Goal: Communication & Community: Answer question/provide support

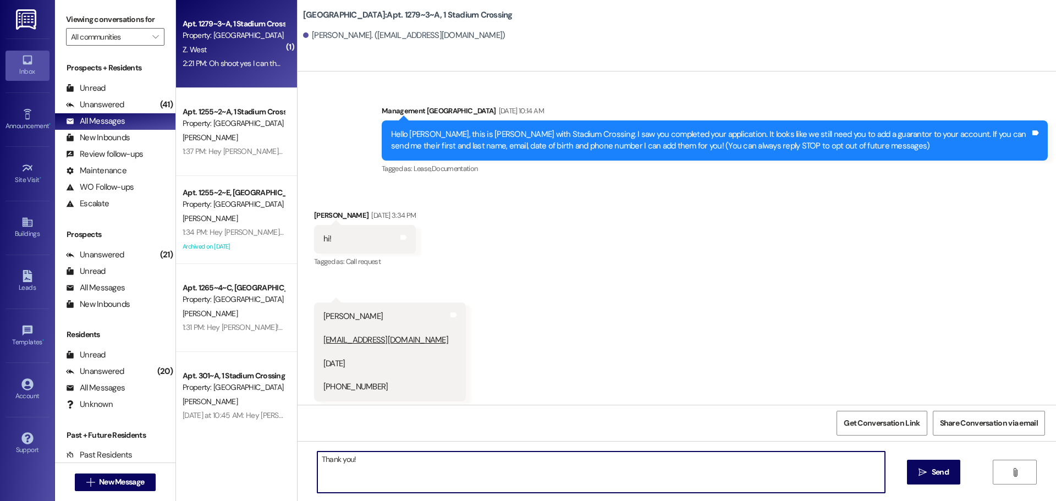
scroll to position [9384, 0]
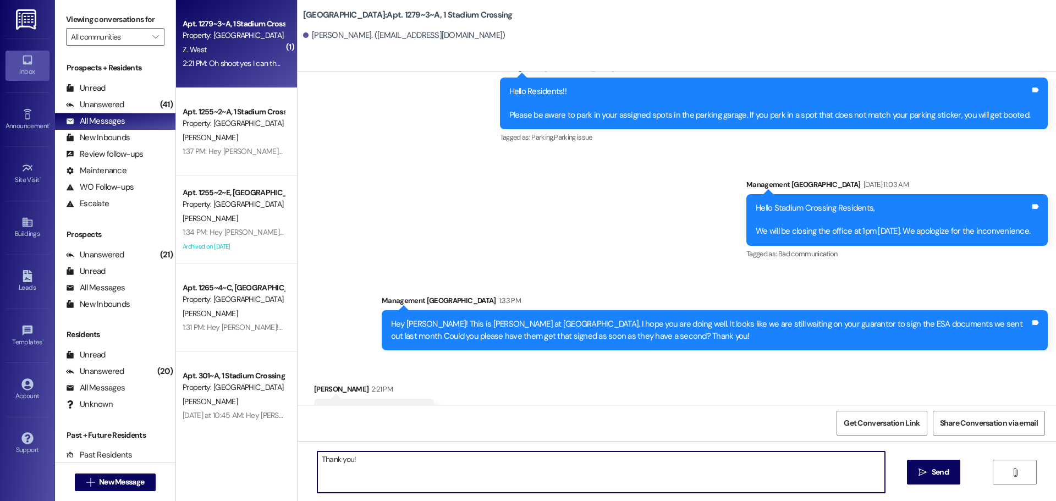
drag, startPoint x: 367, startPoint y: 460, endPoint x: 133, endPoint y: 423, distance: 237.2
click at [133, 423] on div "Viewing conversations for All communities  Prospects + Residents Unread (0) Un…" at bounding box center [555, 250] width 1001 height 501
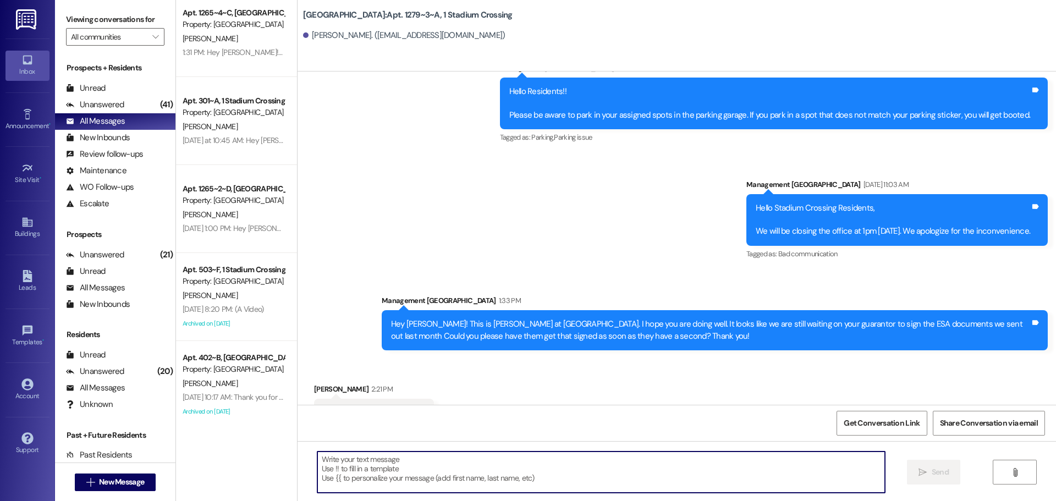
scroll to position [0, 0]
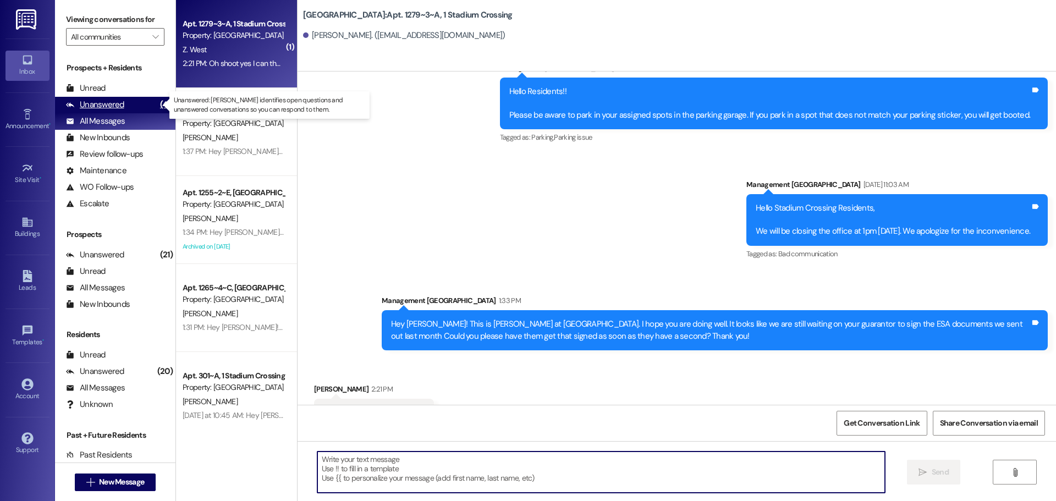
click at [89, 109] on div "Unanswered" at bounding box center [95, 105] width 58 height 12
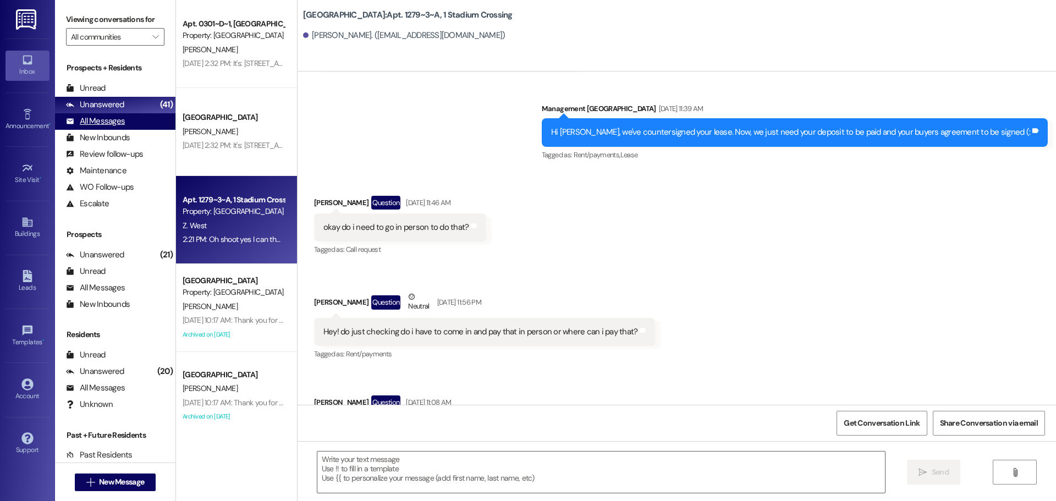
click at [85, 122] on div "All Messages" at bounding box center [95, 121] width 59 height 12
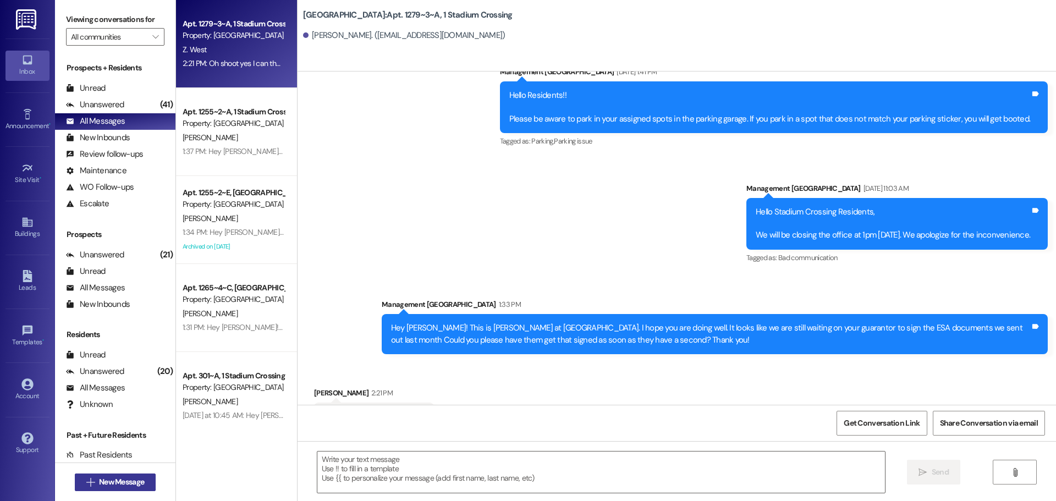
scroll to position [9383, 0]
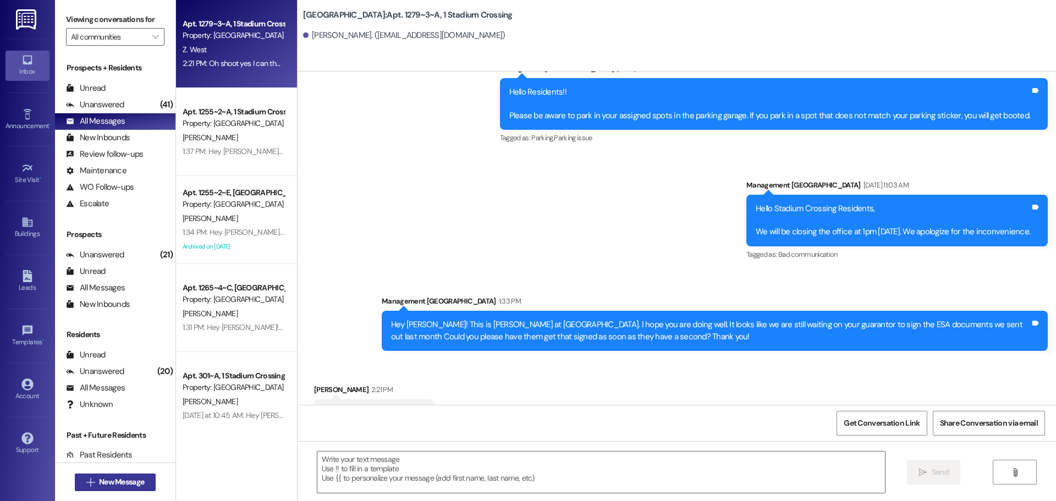
click at [125, 480] on span "New Message" at bounding box center [121, 482] width 45 height 12
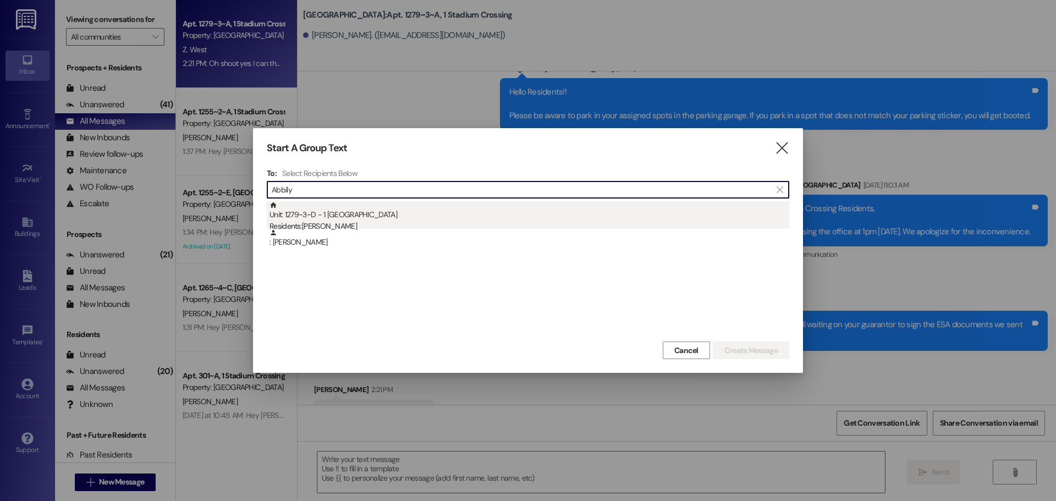
type input "Abbily"
click at [298, 222] on div "Residents: [PERSON_NAME]" at bounding box center [529, 226] width 520 height 12
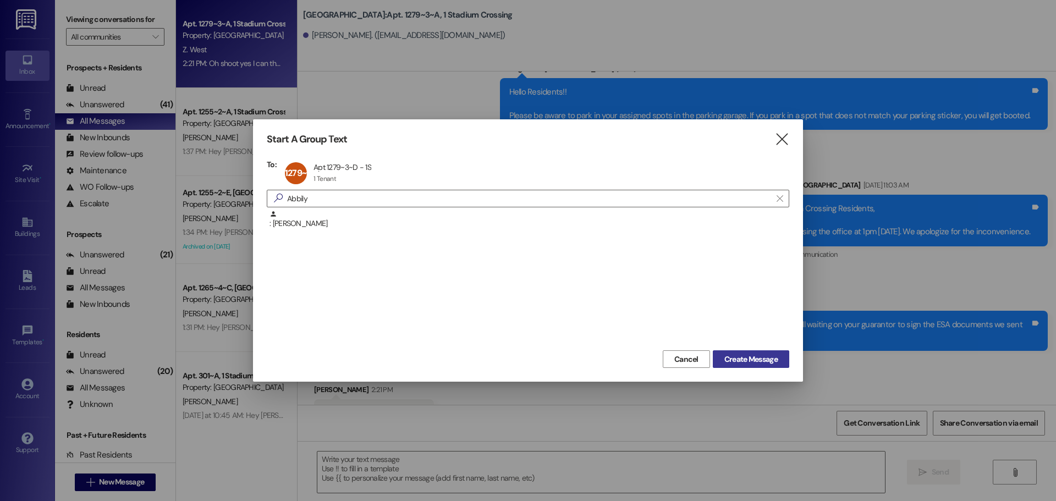
click at [743, 362] on span "Create Message" at bounding box center [750, 360] width 53 height 12
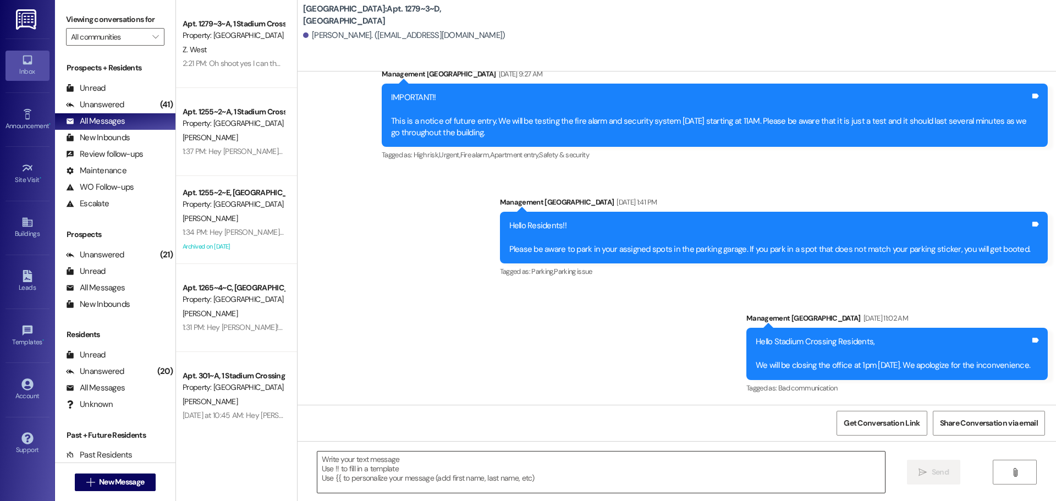
scroll to position [8095, 0]
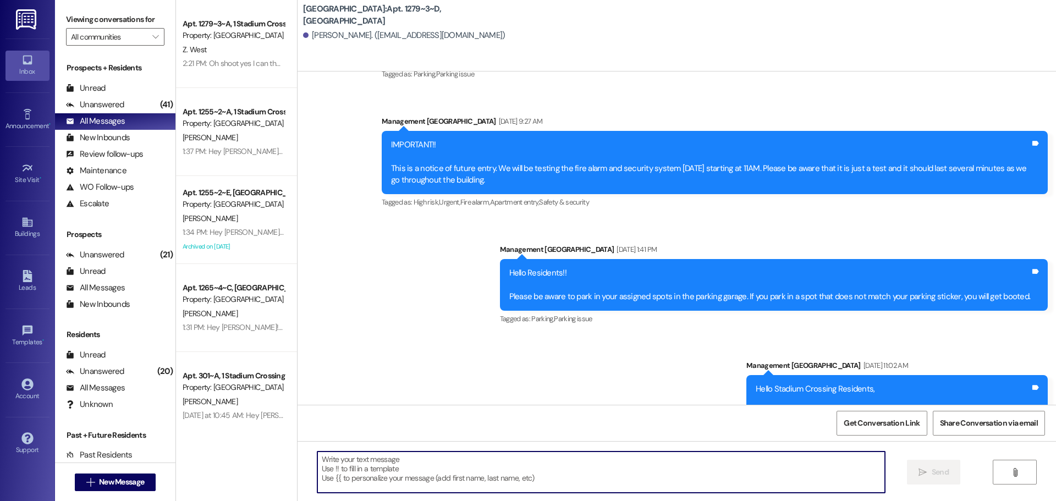
click at [368, 468] on textarea at bounding box center [600, 471] width 567 height 41
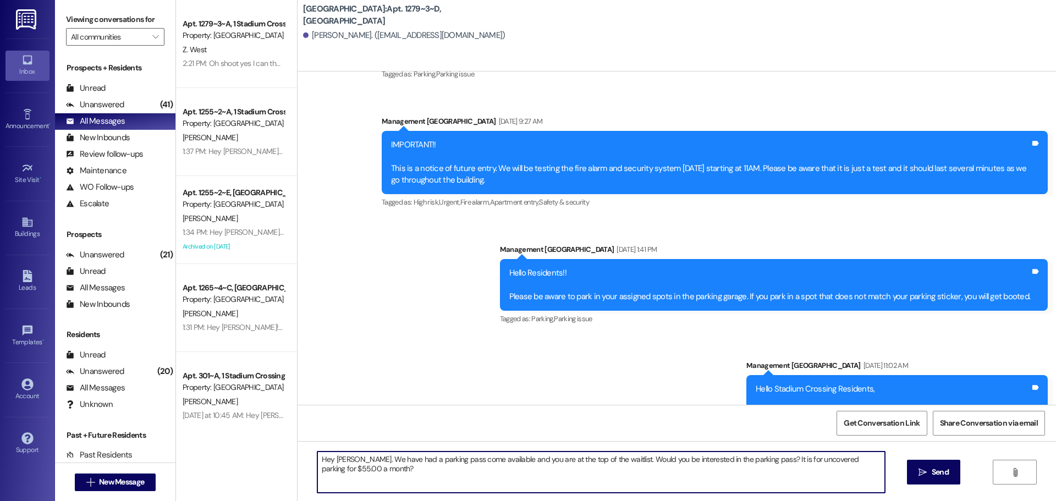
click at [360, 456] on textarea "Hey [PERSON_NAME]. We have had a parking pass come available and you are at the…" at bounding box center [600, 471] width 567 height 41
type textarea "Hey [PERSON_NAME]. Its [PERSON_NAME] with [GEOGRAPHIC_DATA]. We have had a park…"
click at [943, 468] on span "Send" at bounding box center [939, 472] width 17 height 12
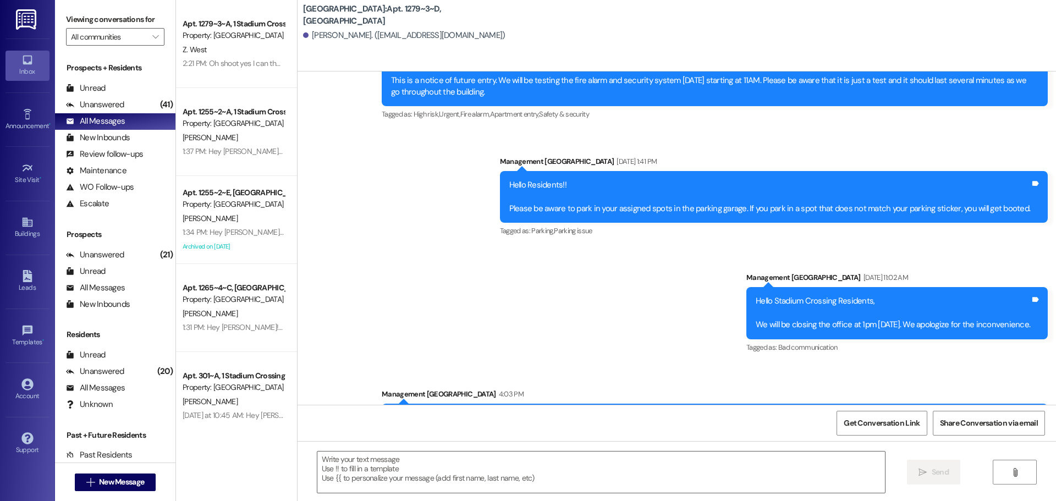
scroll to position [8183, 0]
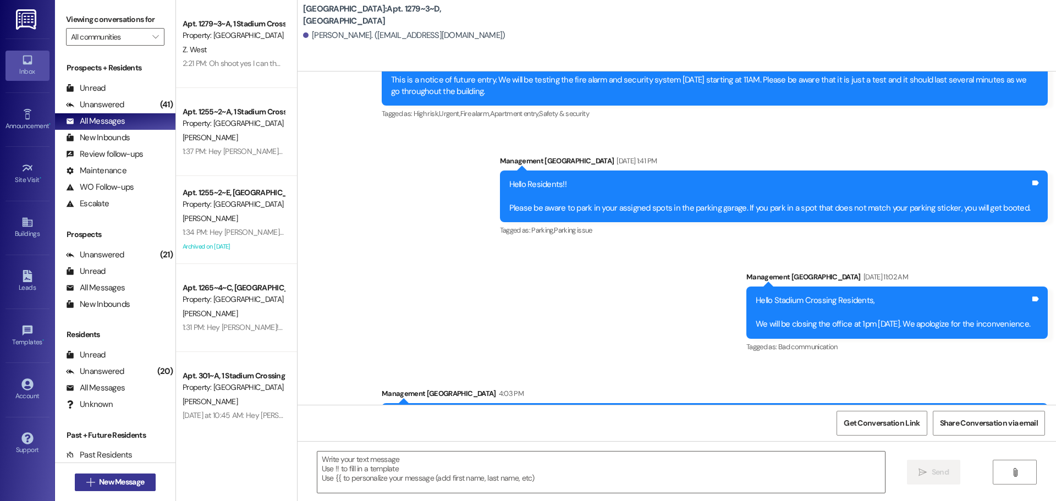
click at [99, 484] on span "New Message" at bounding box center [121, 482] width 45 height 12
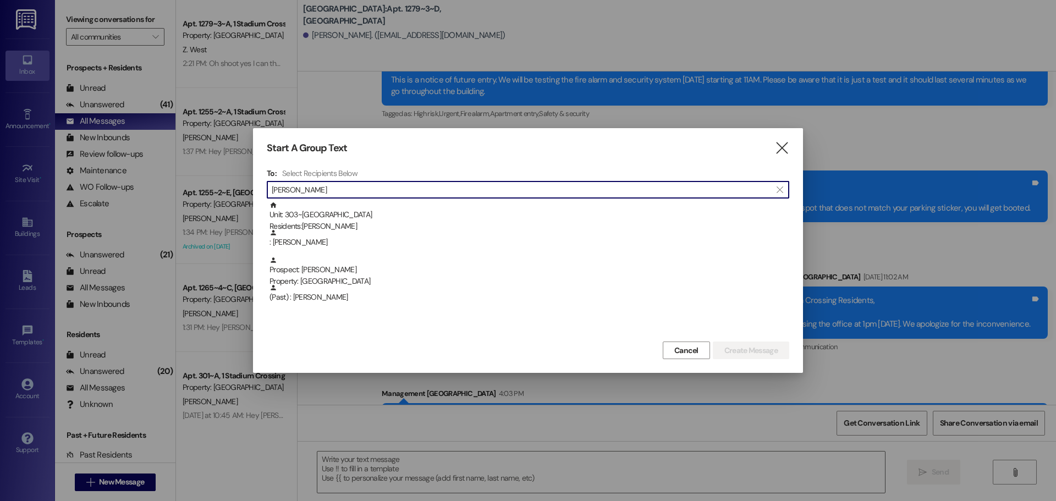
type input "[PERSON_NAME]"
click at [437, 212] on div "Unit: 303~F - 1 Stadium Crossing Residents: [PERSON_NAME]" at bounding box center [529, 216] width 520 height 31
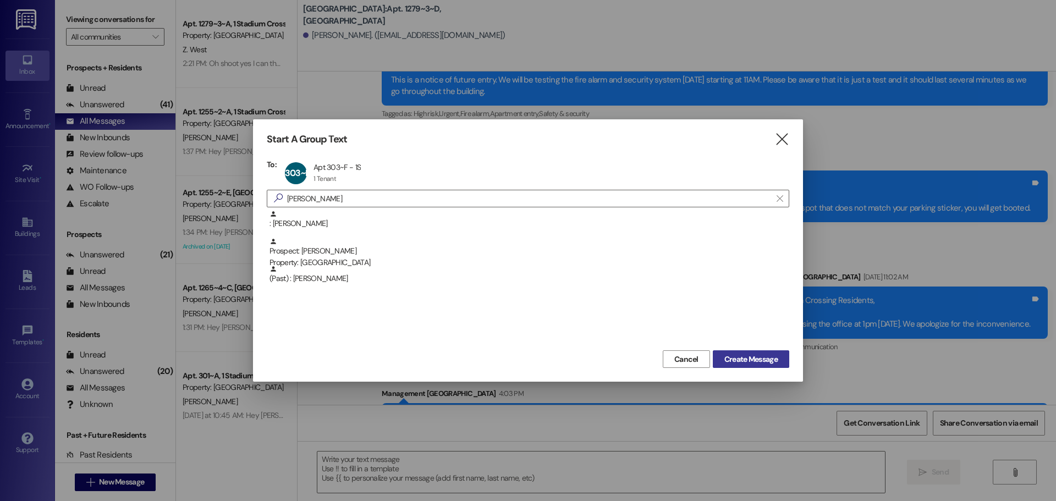
click at [761, 363] on span "Create Message" at bounding box center [750, 360] width 53 height 12
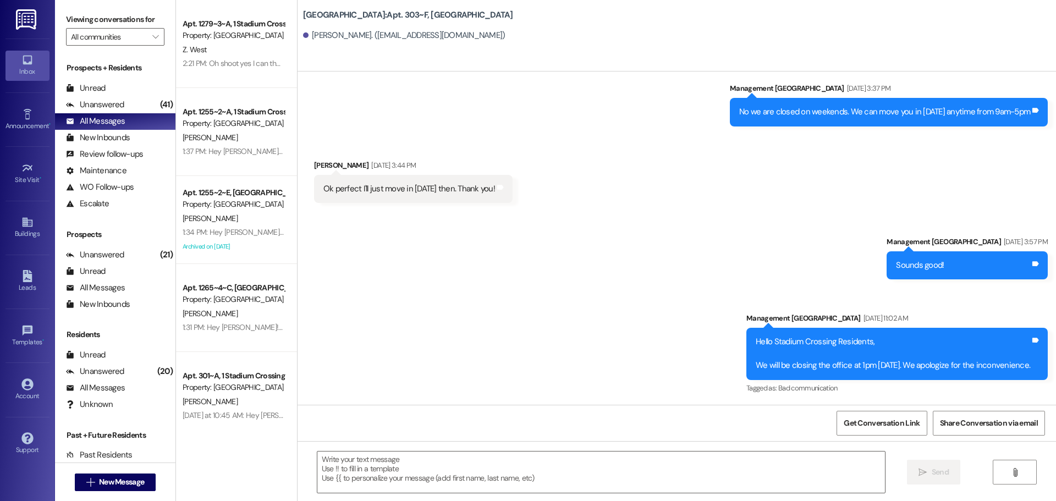
scroll to position [1400, 0]
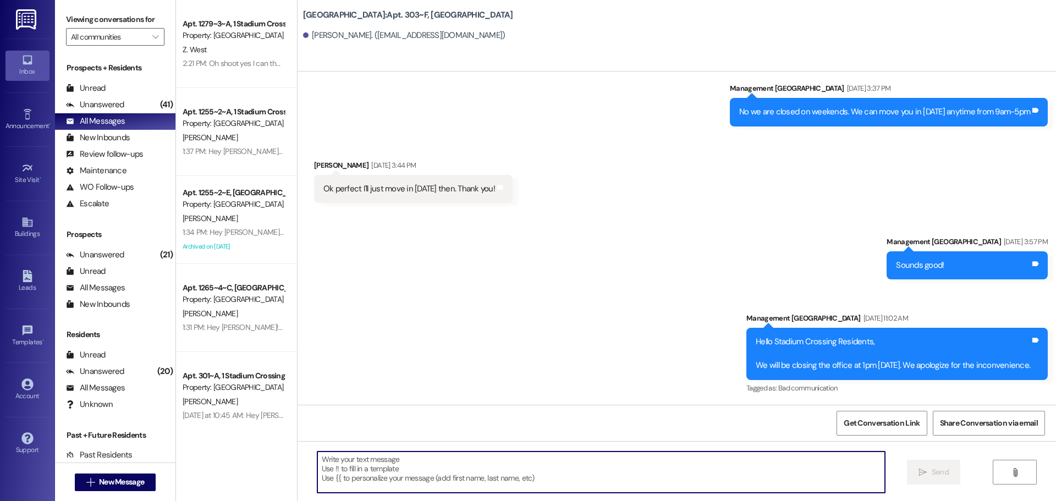
click at [386, 470] on textarea at bounding box center [600, 471] width 567 height 41
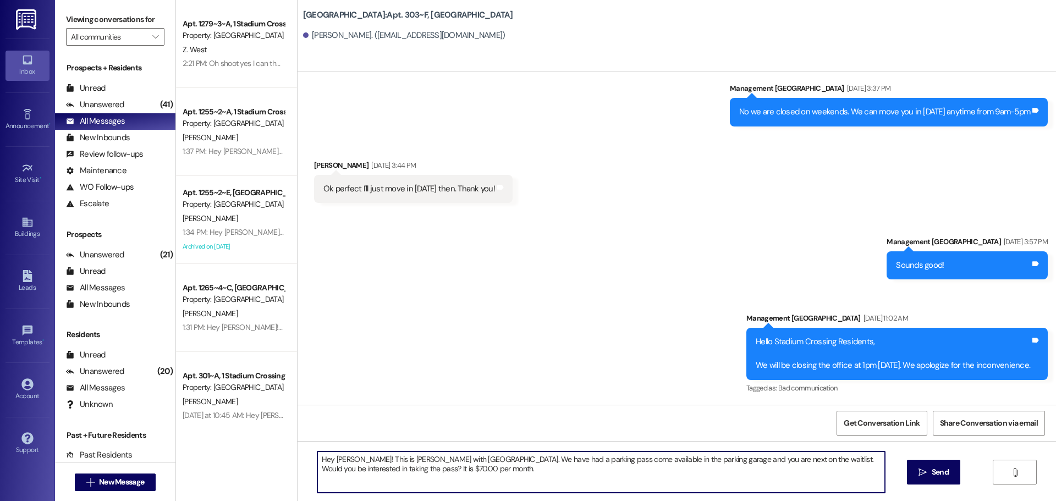
click at [765, 462] on textarea "Hey [PERSON_NAME]! This is [PERSON_NAME] with [GEOGRAPHIC_DATA]. We have had a …" at bounding box center [600, 471] width 567 height 41
drag, startPoint x: 766, startPoint y: 462, endPoint x: 346, endPoint y: 473, distance: 420.2
click at [346, 473] on textarea "Hey [PERSON_NAME]! This is [PERSON_NAME] with [GEOGRAPHIC_DATA]. We have had a …" at bounding box center [600, 471] width 567 height 41
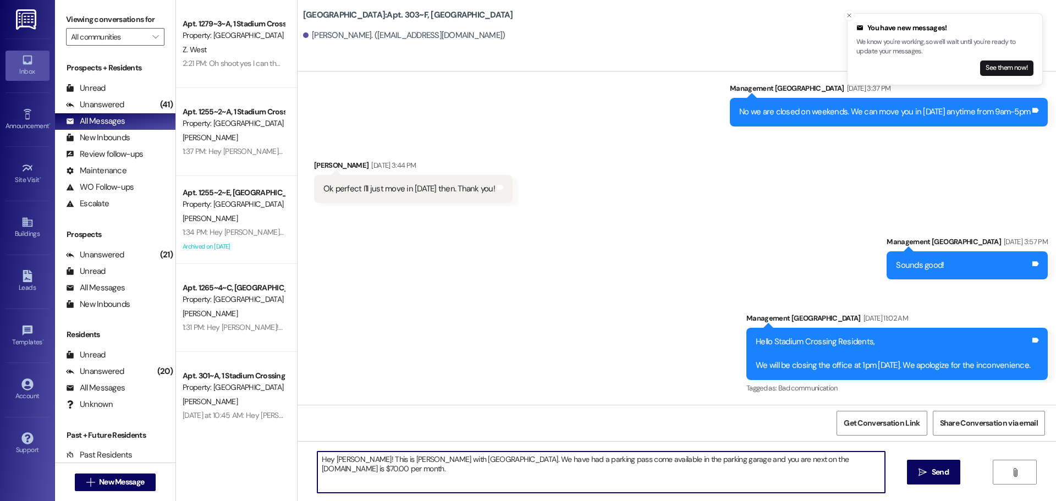
drag, startPoint x: 835, startPoint y: 458, endPoint x: 779, endPoint y: 463, distance: 56.8
click at [779, 463] on textarea "Hey [PERSON_NAME]! This is [PERSON_NAME] with [GEOGRAPHIC_DATA]. We have had a …" at bounding box center [600, 471] width 567 height 41
click at [665, 461] on textarea "Hey [PERSON_NAME]! This is [PERSON_NAME] with [GEOGRAPHIC_DATA]. We have had a …" at bounding box center [600, 471] width 567 height 41
paste textarea "$70.00 per month"
click at [800, 471] on textarea "Hey [PERSON_NAME]! This is [PERSON_NAME] with [GEOGRAPHIC_DATA]. We have had a …" at bounding box center [600, 471] width 567 height 41
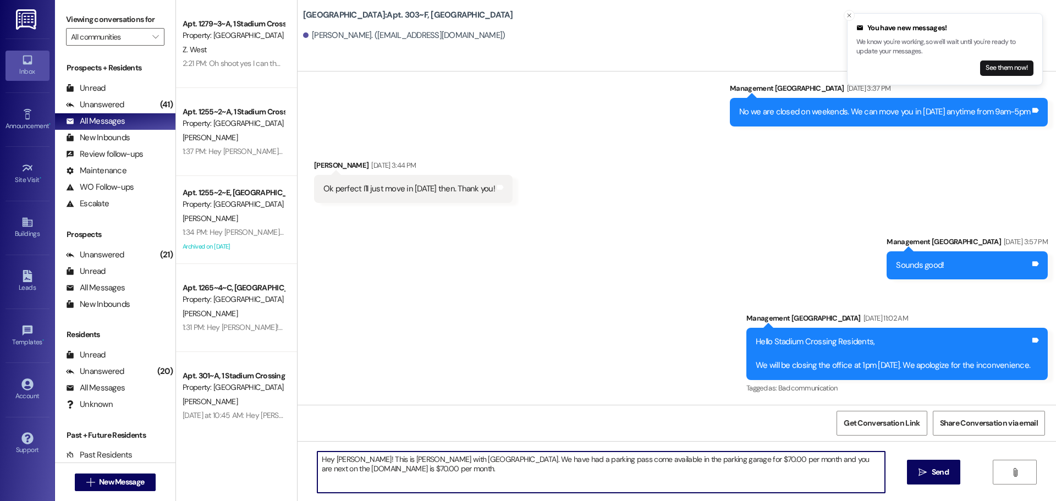
drag, startPoint x: 837, startPoint y: 459, endPoint x: 857, endPoint y: 468, distance: 22.4
click at [857, 468] on textarea "Hey [PERSON_NAME]! This is [PERSON_NAME] with [GEOGRAPHIC_DATA]. We have had a …" at bounding box center [600, 471] width 567 height 41
type textarea "Hey [PERSON_NAME]! This is [PERSON_NAME] with [GEOGRAPHIC_DATA]. We have had a …"
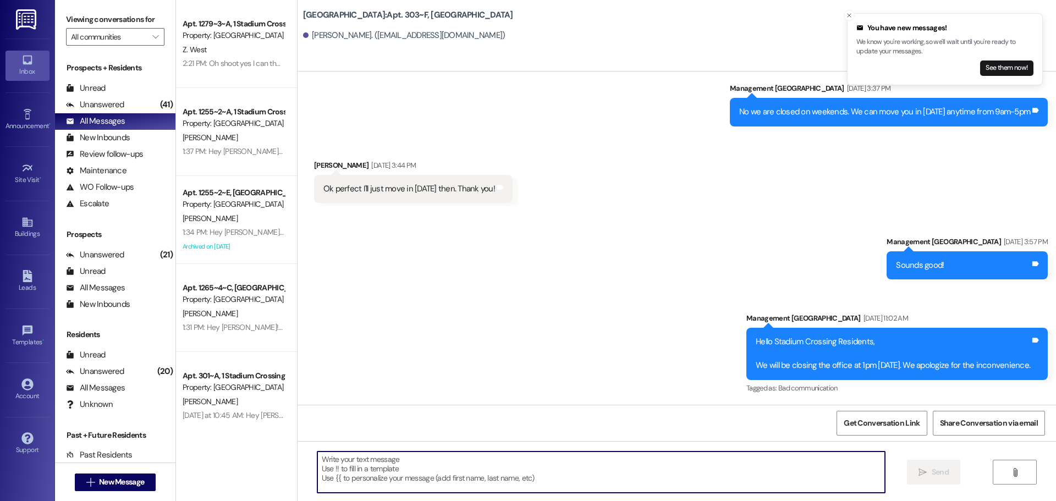
click at [634, 324] on div "Sent via [GEOGRAPHIC_DATA] [DATE] 3:57 PM Sounds good! Tags and notes Announcem…" at bounding box center [676, 307] width 758 height 193
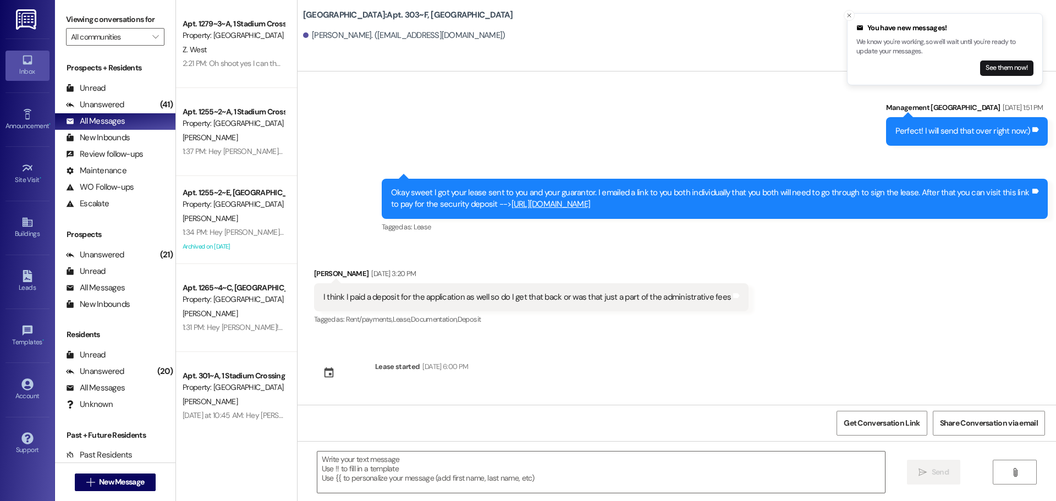
scroll to position [796, 0]
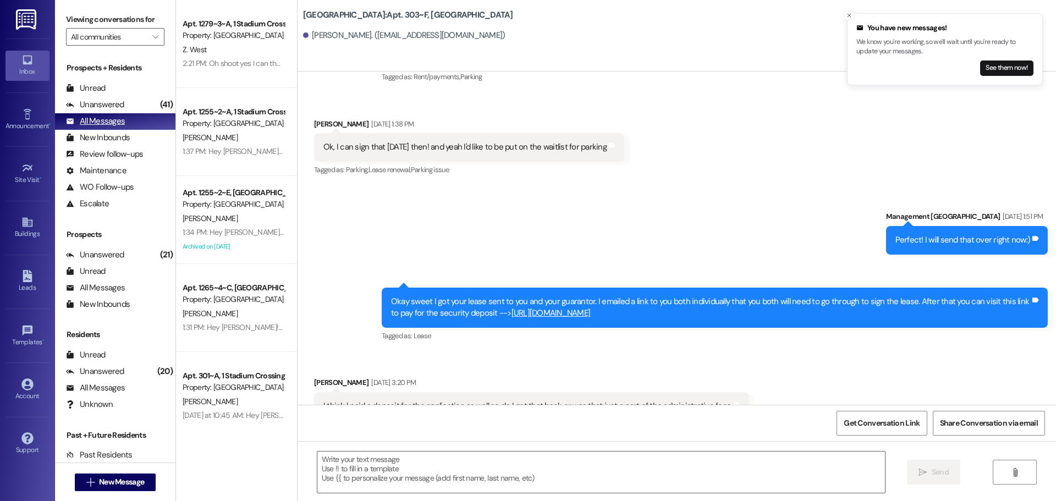
click at [97, 127] on div "All Messages" at bounding box center [95, 121] width 59 height 12
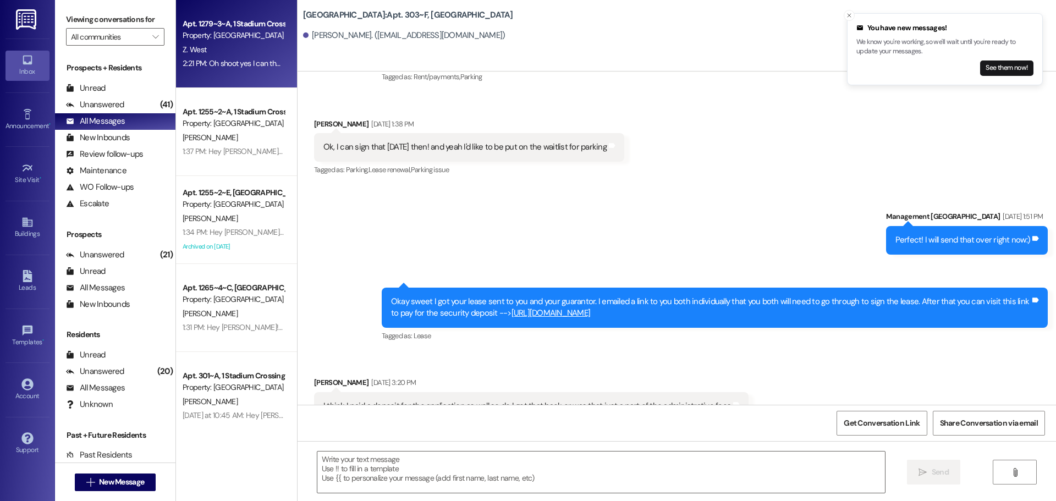
click at [214, 70] on div "2:21 PM: Oh shoot yes I can thank u 2:21 PM: Oh shoot yes I can thank u" at bounding box center [233, 64] width 104 height 14
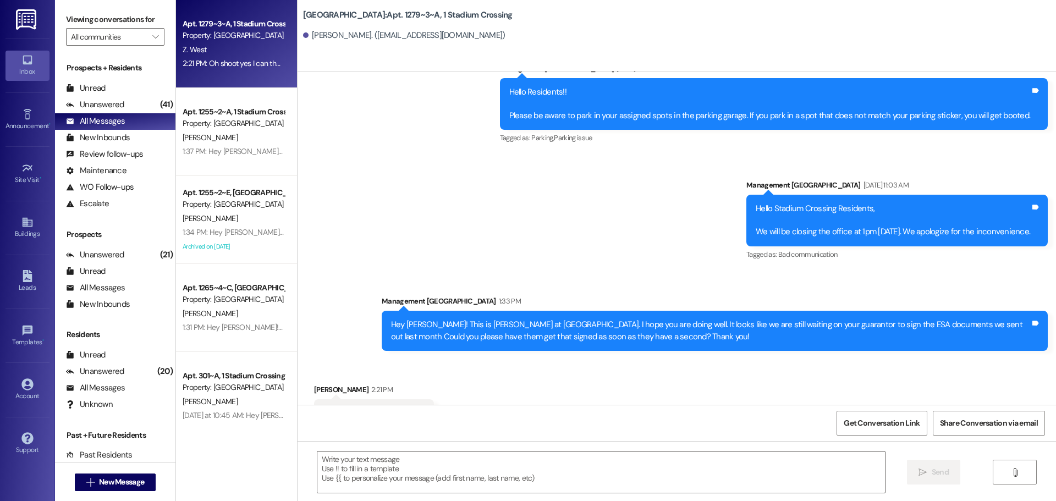
scroll to position [9384, 0]
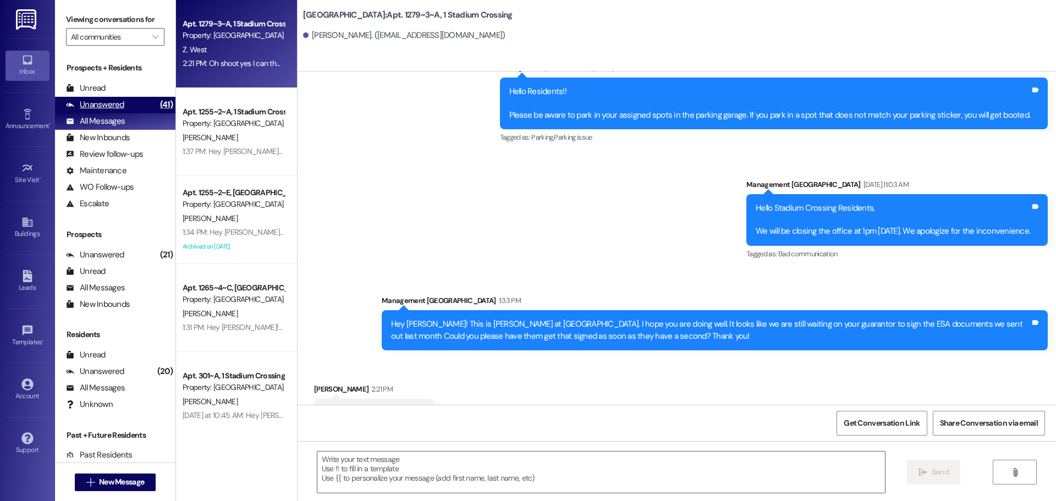
click at [96, 110] on div "Unanswered" at bounding box center [95, 105] width 58 height 12
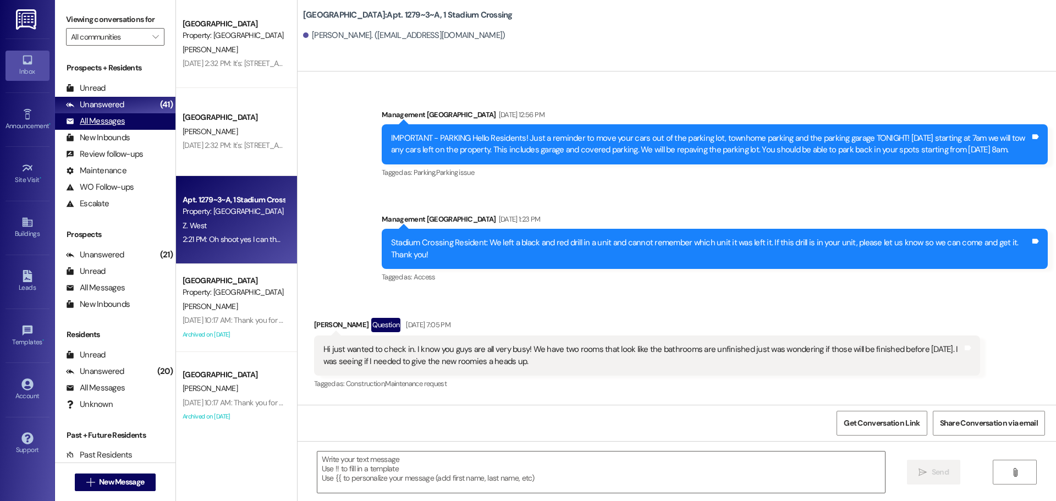
click at [104, 123] on div "All Messages" at bounding box center [95, 121] width 59 height 12
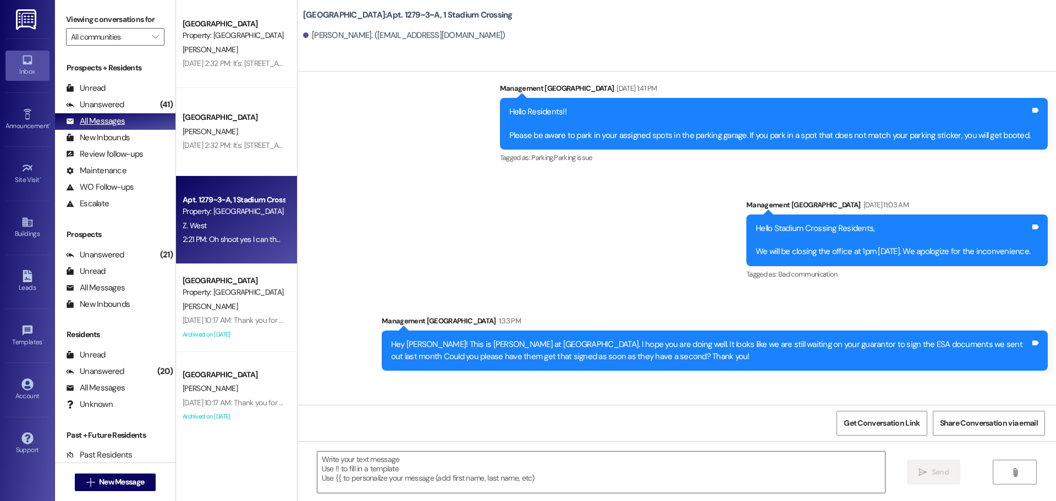
scroll to position [0, 0]
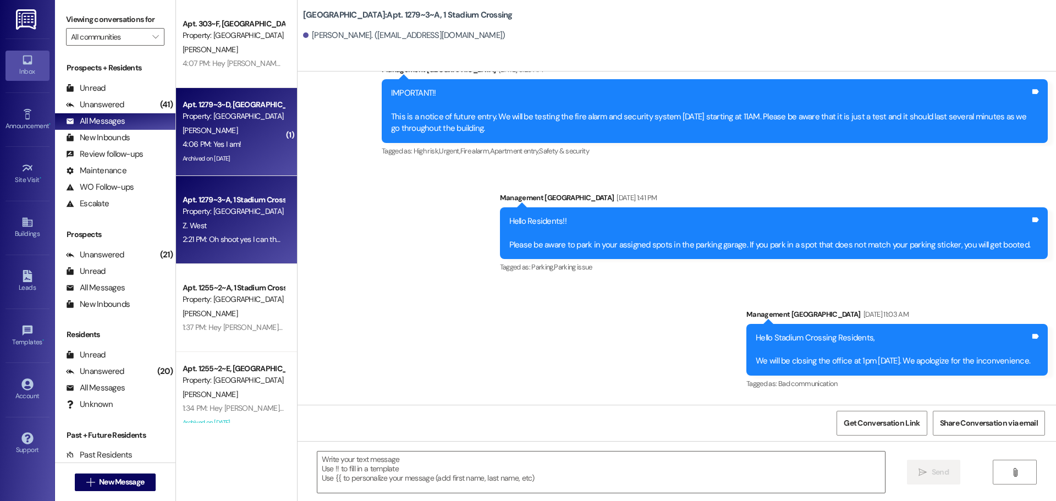
click at [238, 135] on div "[PERSON_NAME]" at bounding box center [233, 131] width 104 height 14
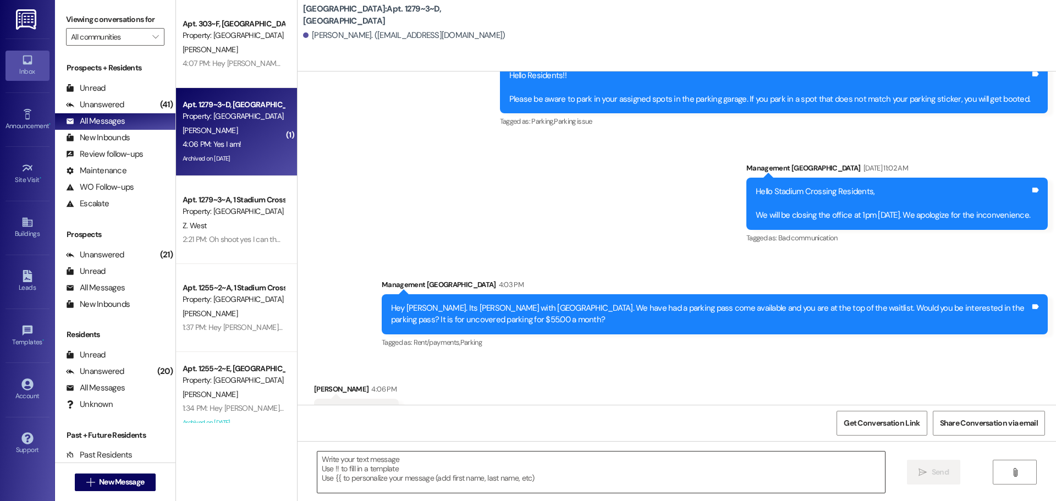
scroll to position [8291, 0]
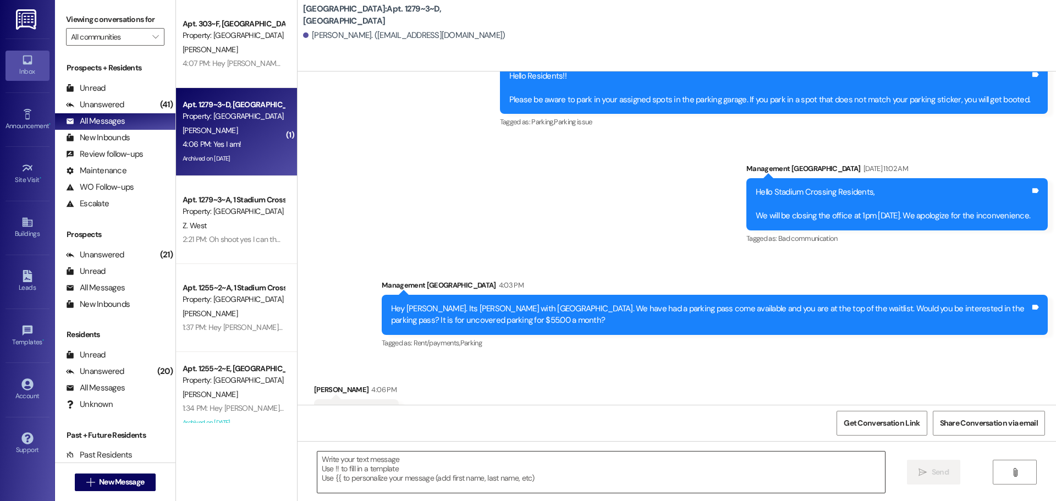
click at [587, 465] on textarea at bounding box center [600, 471] width 567 height 41
drag, startPoint x: 466, startPoint y: 468, endPoint x: 483, endPoint y: 448, distance: 27.0
click at [466, 468] on textarea "Great! I will go ahead and send out the parking" at bounding box center [600, 471] width 567 height 41
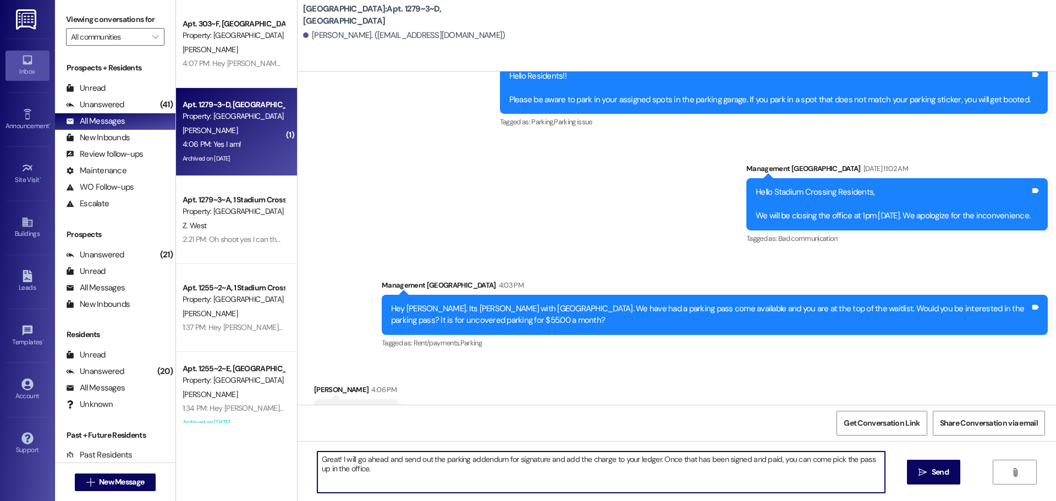
drag, startPoint x: 332, startPoint y: 462, endPoint x: 807, endPoint y: 484, distance: 476.1
click at [807, 484] on textarea "Great! I will go ahead and send out the parking addendum for signature and add …" at bounding box center [600, 471] width 567 height 41
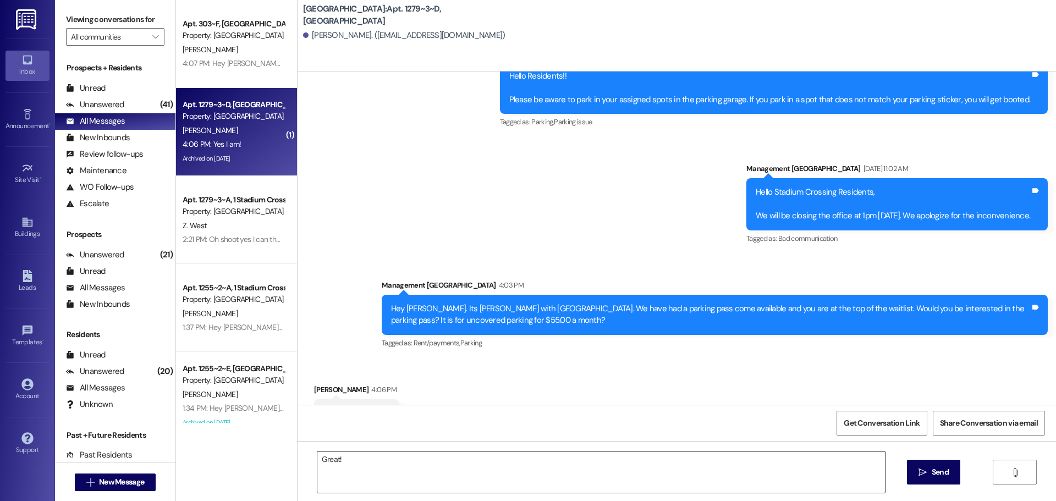
drag, startPoint x: 346, startPoint y: 462, endPoint x: 374, endPoint y: 456, distance: 28.0
click at [346, 462] on textarea "Great!" at bounding box center [600, 471] width 567 height 41
click at [627, 461] on textarea "Great! I just sent the parking addendum out for you to sign and added the charg…" at bounding box center [600, 471] width 567 height 41
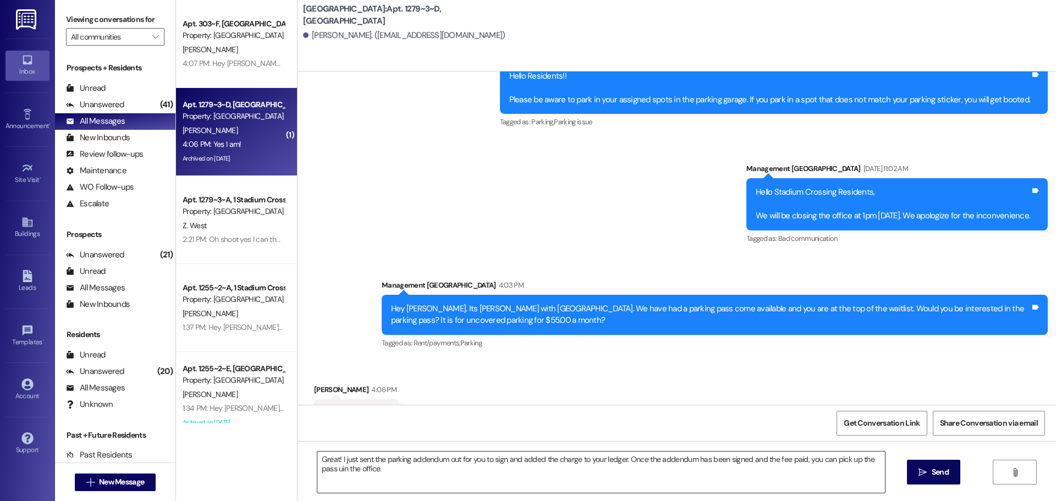
click at [401, 467] on textarea "Great! I just sent the parking addendum out for you to sign and added the charg…" at bounding box center [600, 471] width 567 height 41
click at [384, 477] on textarea "Great! I just sent the parking addendum out for you to sign and added the charg…" at bounding box center [600, 471] width 567 height 41
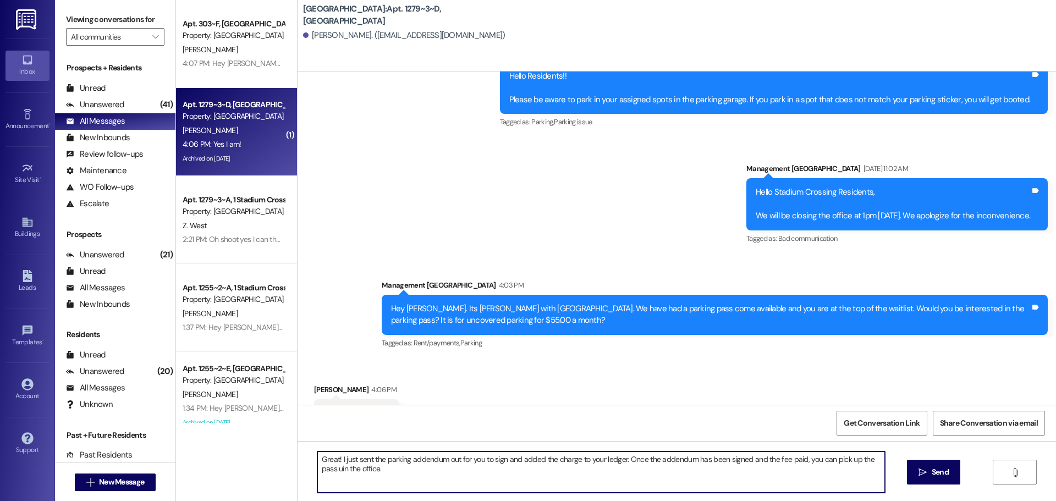
click at [317, 468] on textarea "Great! I just sent the parking addendum out for you to sign and added the charg…" at bounding box center [600, 471] width 567 height 41
type textarea "Great! I just sent the parking addendum out for you to sign and added the charg…"
click at [931, 471] on span "Send" at bounding box center [939, 472] width 17 height 12
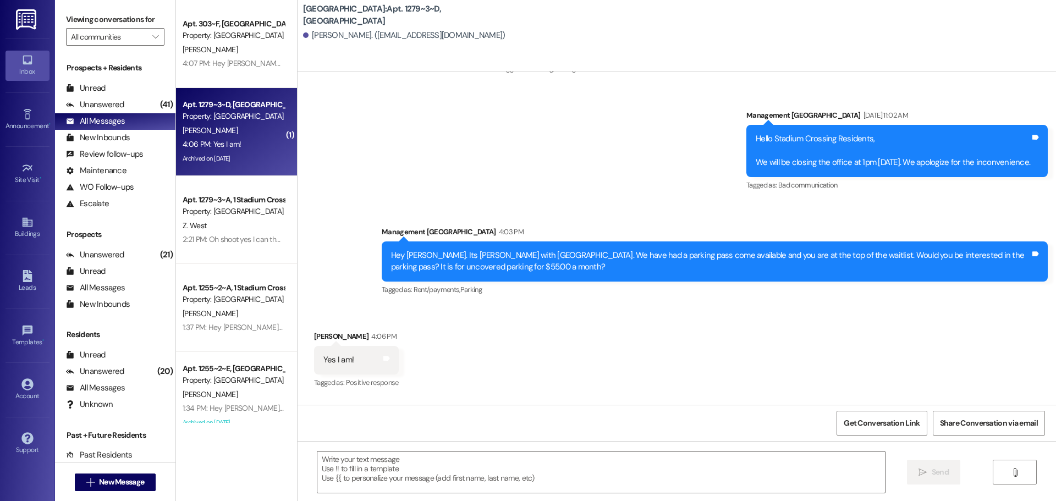
scroll to position [8380, 0]
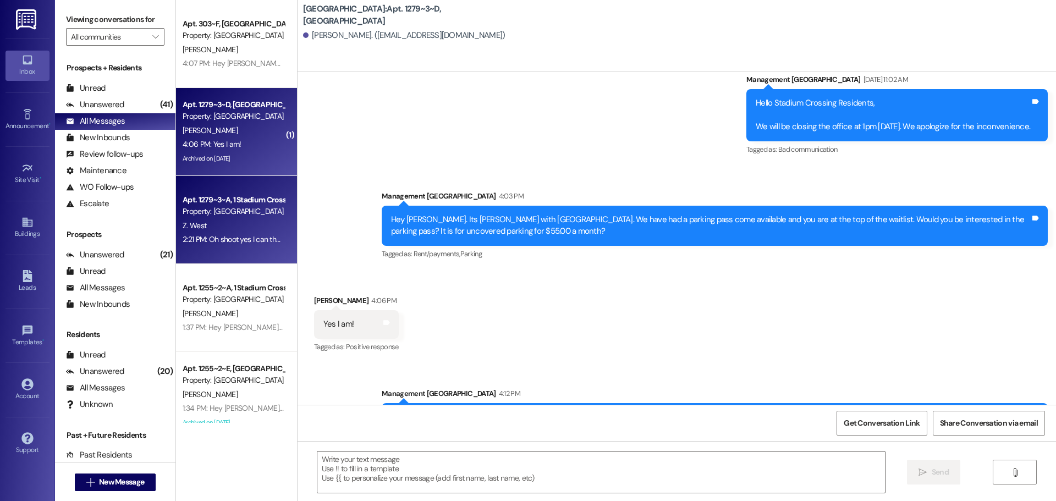
click at [213, 228] on div "Z. West" at bounding box center [233, 226] width 104 height 14
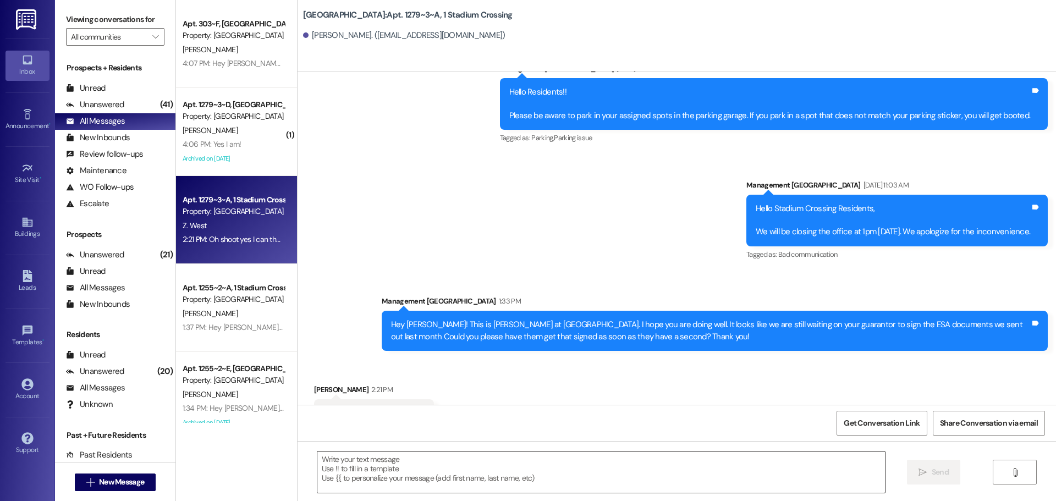
scroll to position [9384, 0]
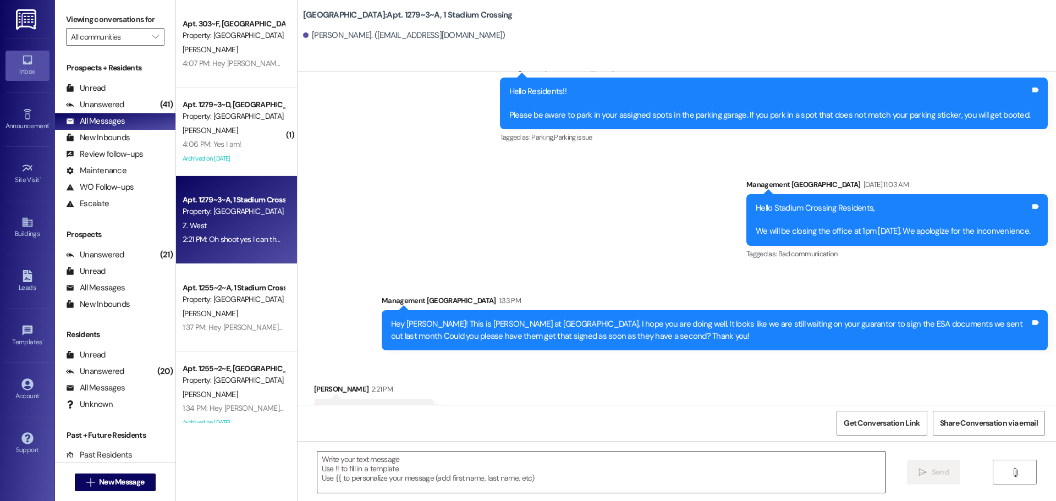
click at [390, 484] on textarea at bounding box center [600, 471] width 567 height 41
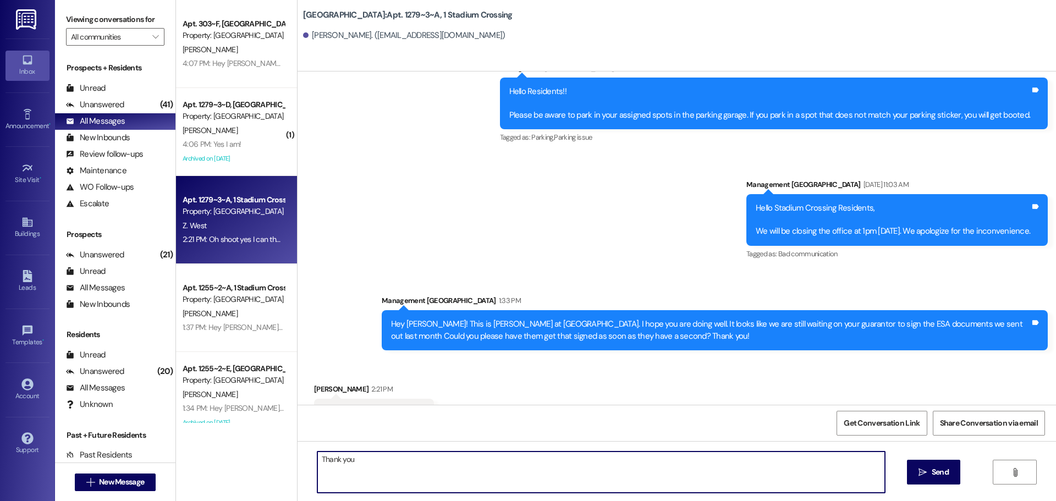
type textarea "Thank you!"
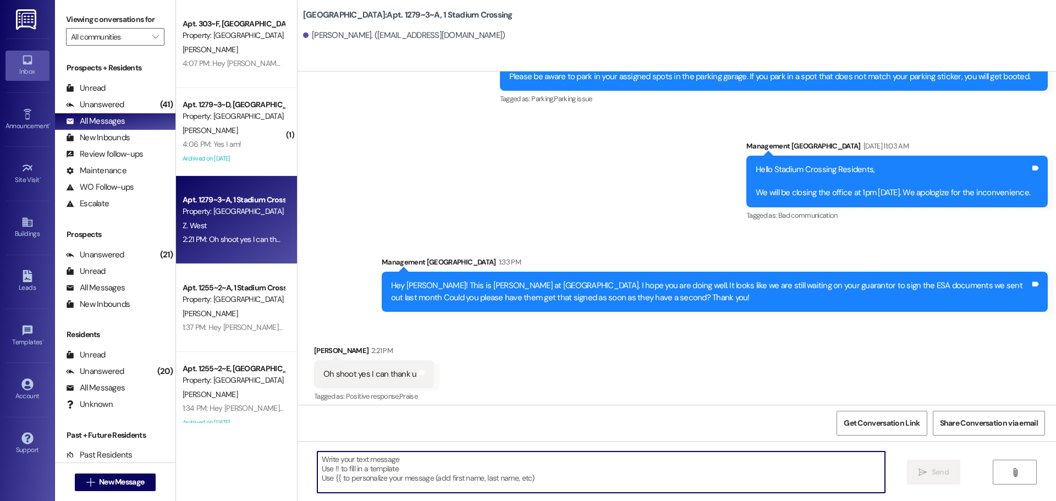
scroll to position [9460, 0]
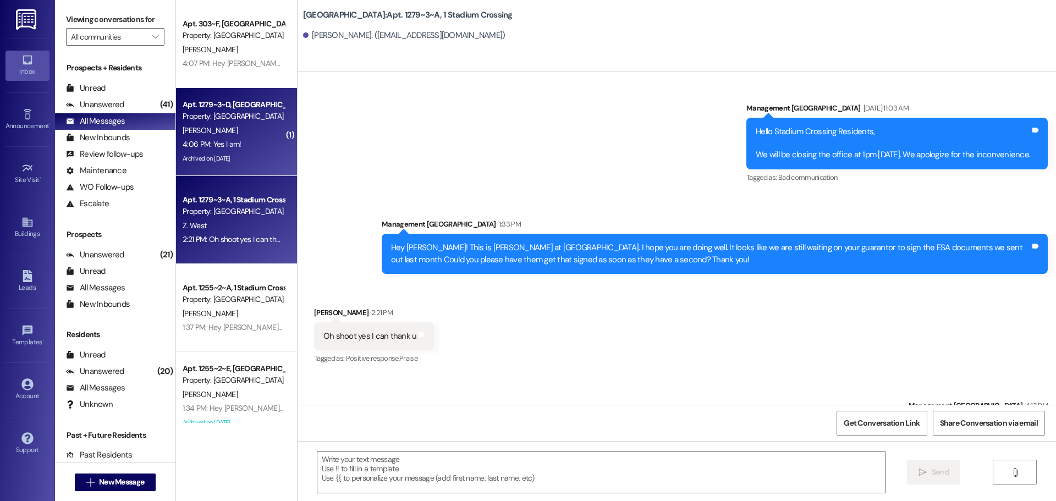
click at [228, 120] on div "Property: [GEOGRAPHIC_DATA]" at bounding box center [234, 117] width 102 height 12
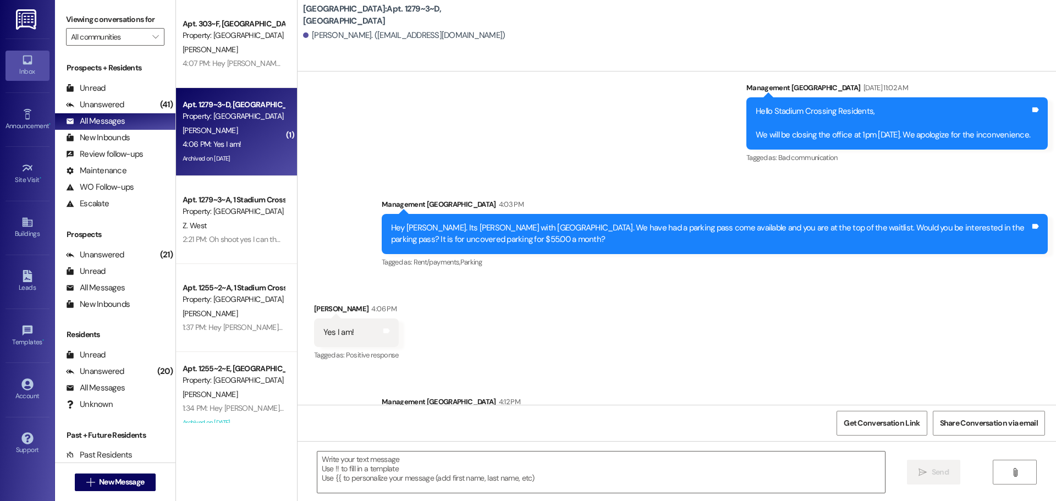
scroll to position [8397, 0]
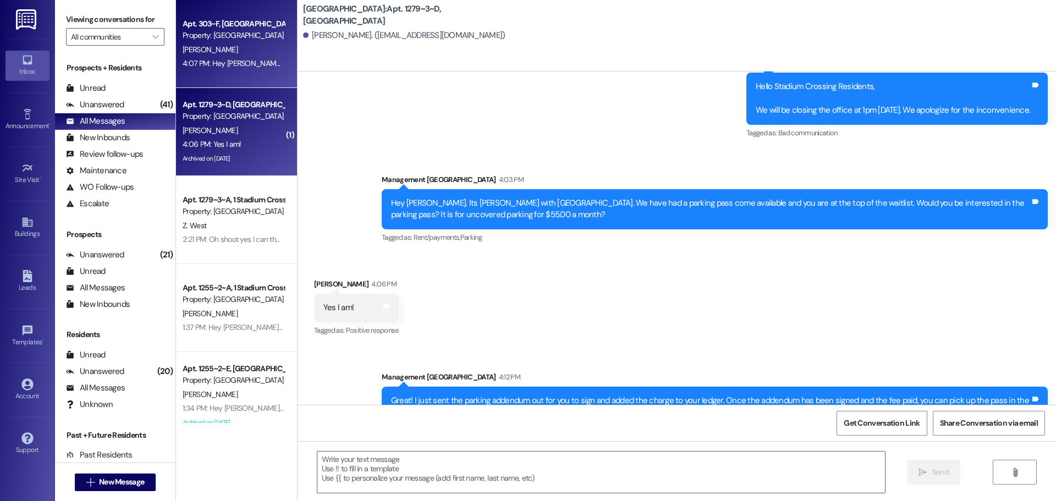
click at [205, 54] on div "[PERSON_NAME]" at bounding box center [233, 50] width 104 height 14
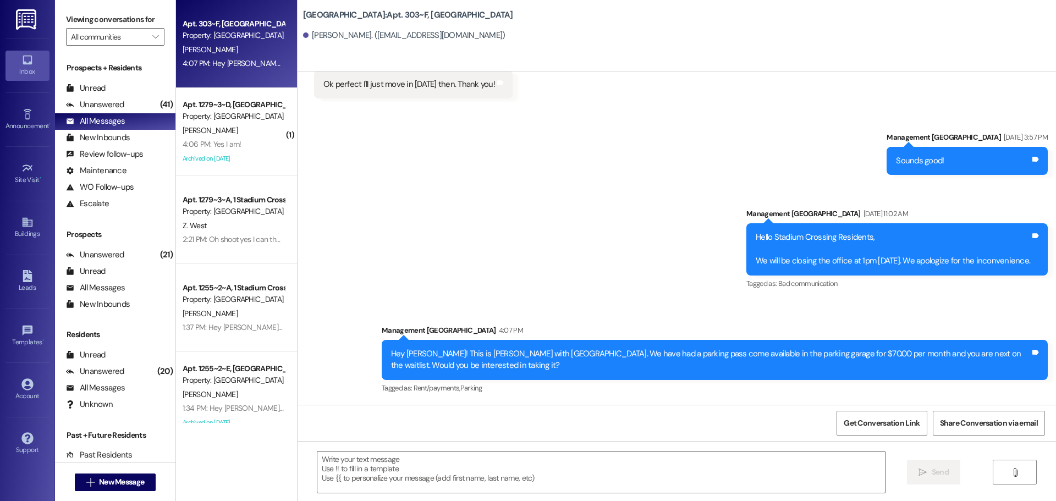
scroll to position [1505, 0]
click at [109, 123] on div "All Messages" at bounding box center [95, 121] width 59 height 12
click at [112, 107] on div "Unanswered" at bounding box center [95, 105] width 58 height 12
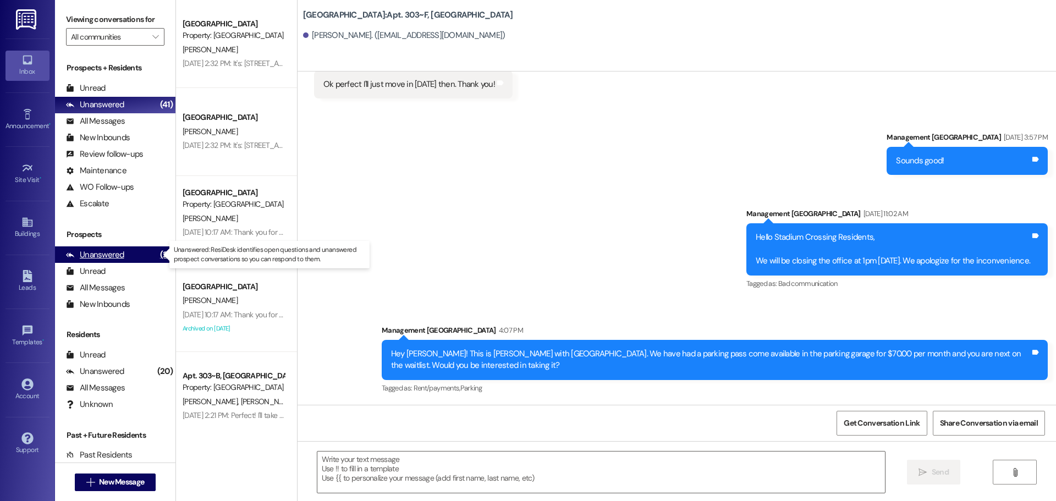
click at [104, 248] on div "Unanswered (21)" at bounding box center [115, 254] width 120 height 16
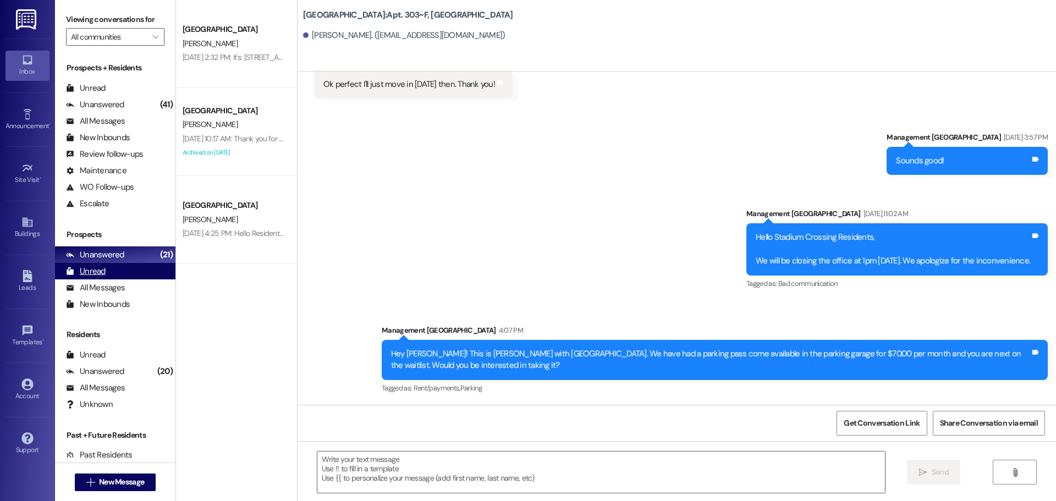
click at [82, 270] on div "Unread" at bounding box center [86, 272] width 40 height 12
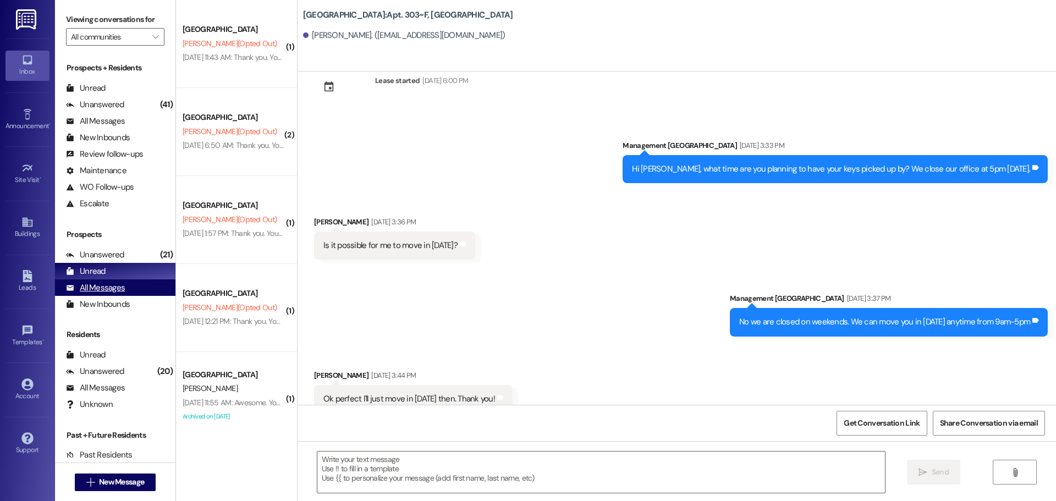
scroll to position [1207, 0]
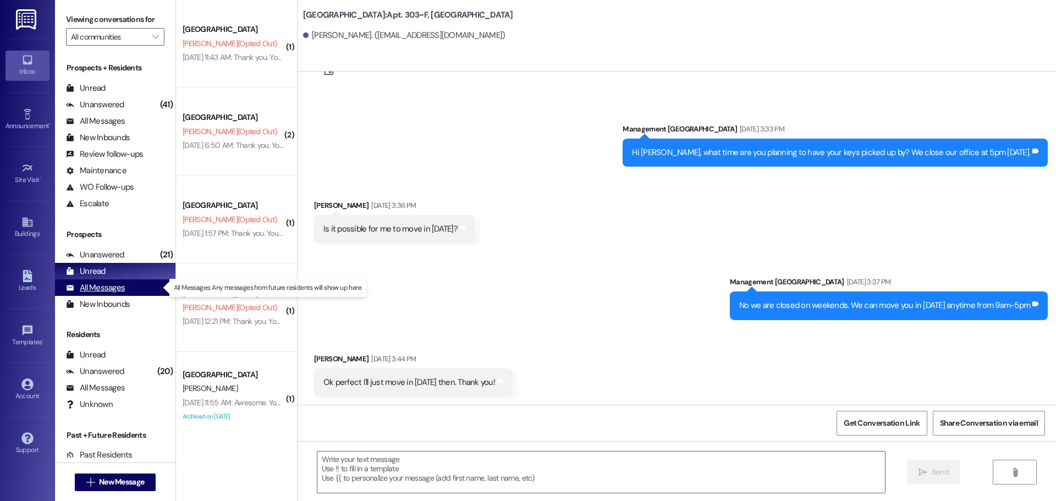
click at [109, 286] on div "All Messages" at bounding box center [95, 288] width 59 height 12
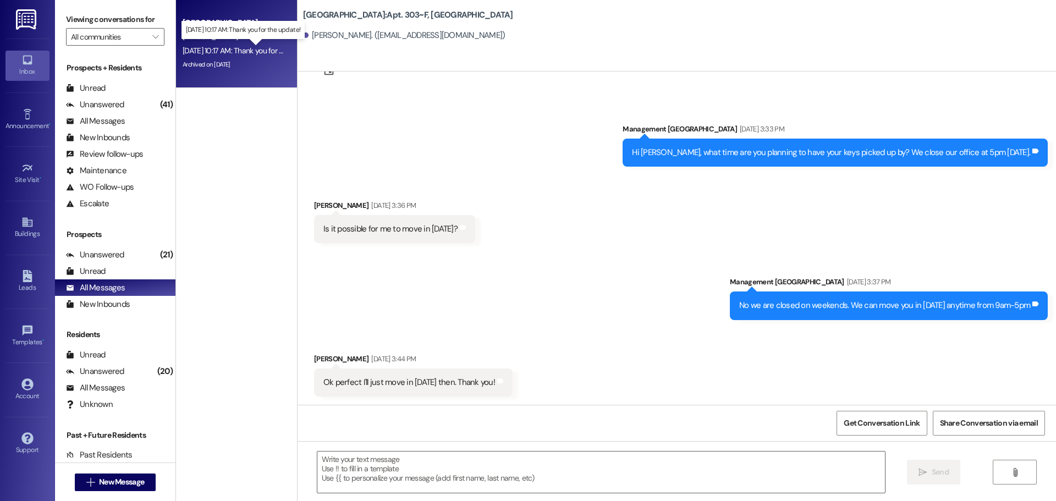
click at [236, 52] on div "[DATE] 10:17 AM: Thank you for the update! [DATE] 10:17 AM: Thank you for the u…" at bounding box center [250, 51] width 134 height 10
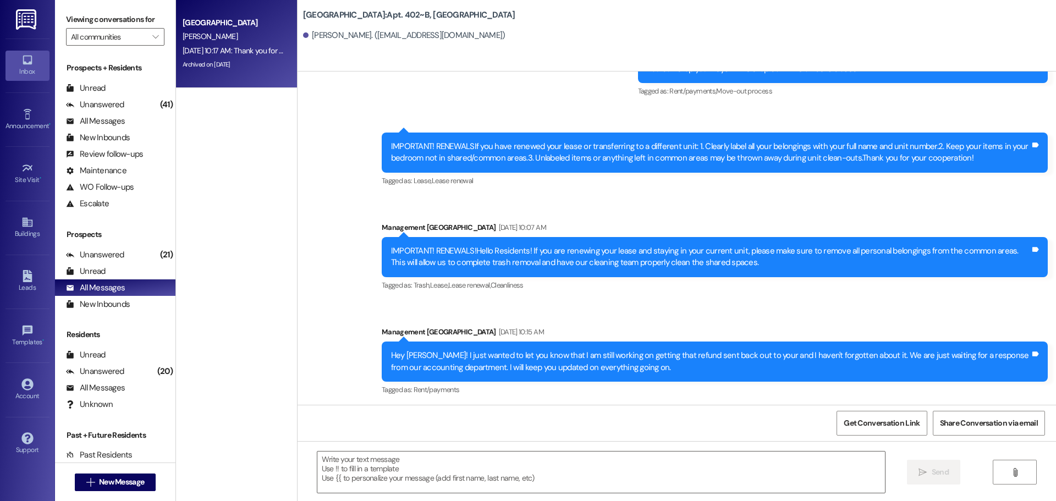
scroll to position [14075, 0]
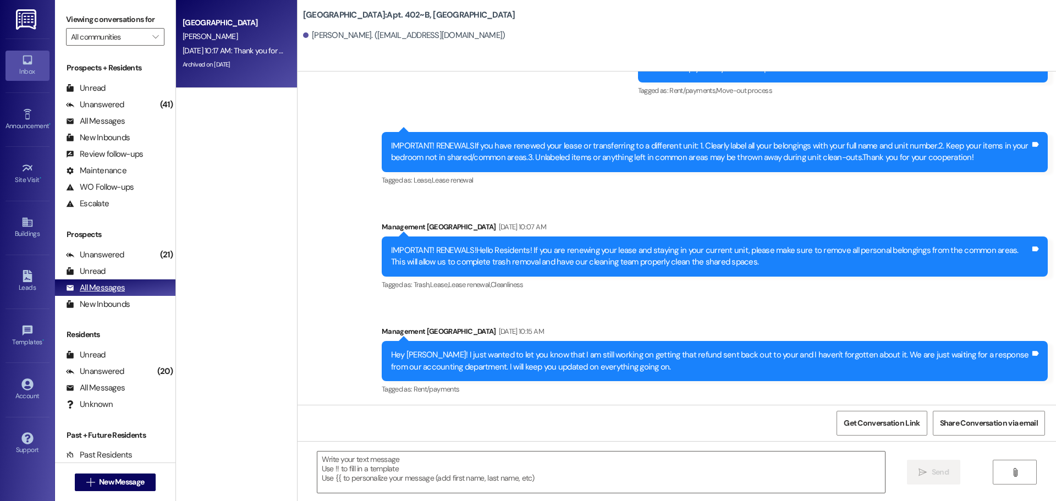
click at [96, 282] on div "All Messages" at bounding box center [95, 288] width 59 height 12
click at [108, 123] on div "All Messages" at bounding box center [95, 121] width 59 height 12
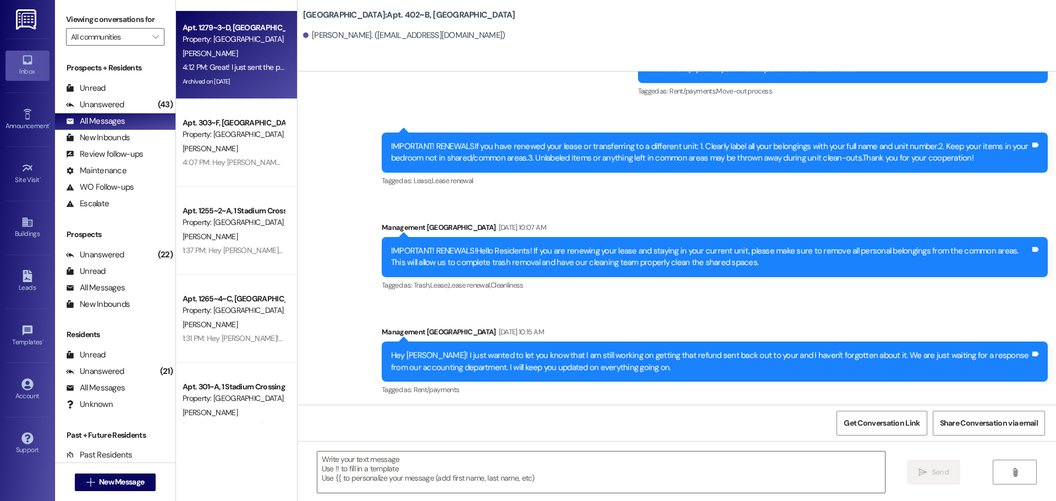
scroll to position [0, 0]
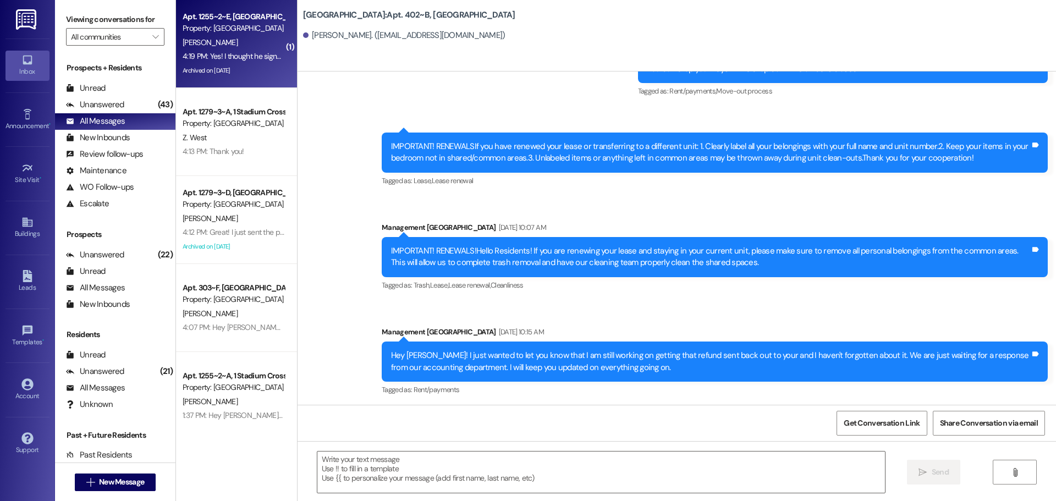
click at [221, 47] on div "[PERSON_NAME]" at bounding box center [233, 43] width 104 height 14
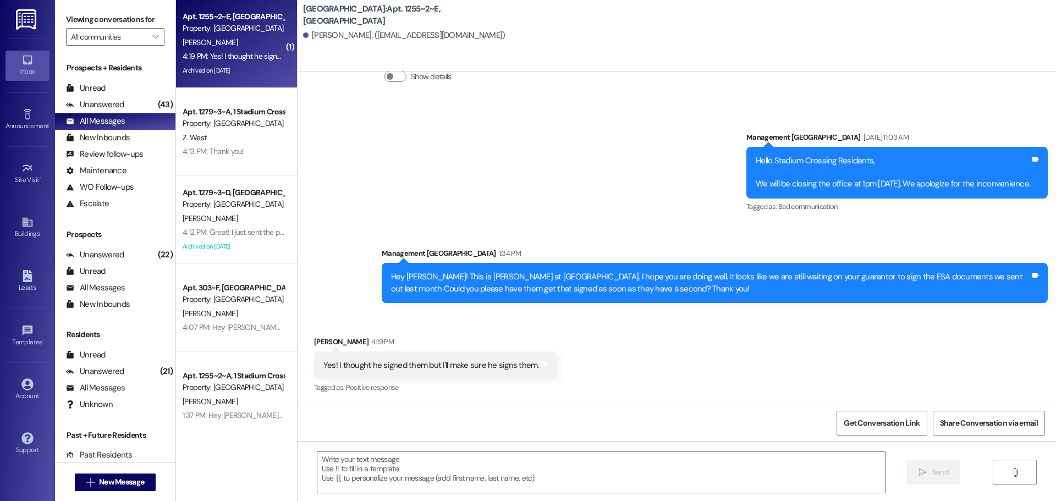
scroll to position [12880, 0]
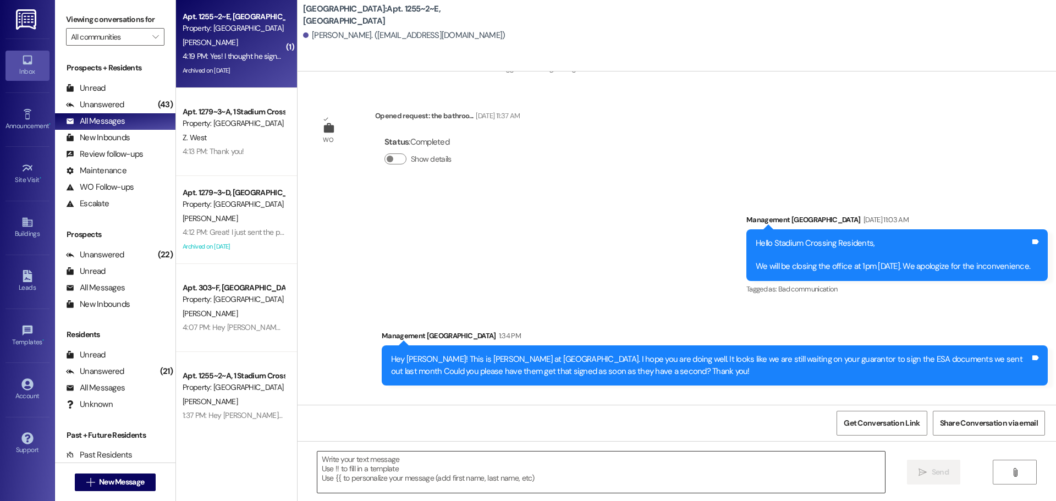
click at [363, 479] on textarea at bounding box center [600, 471] width 567 height 41
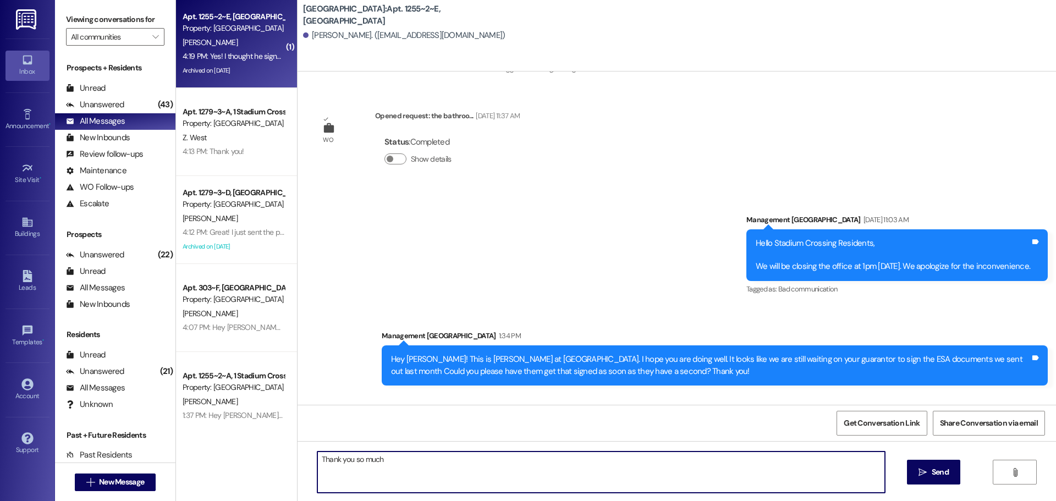
type textarea "Thank you so much!"
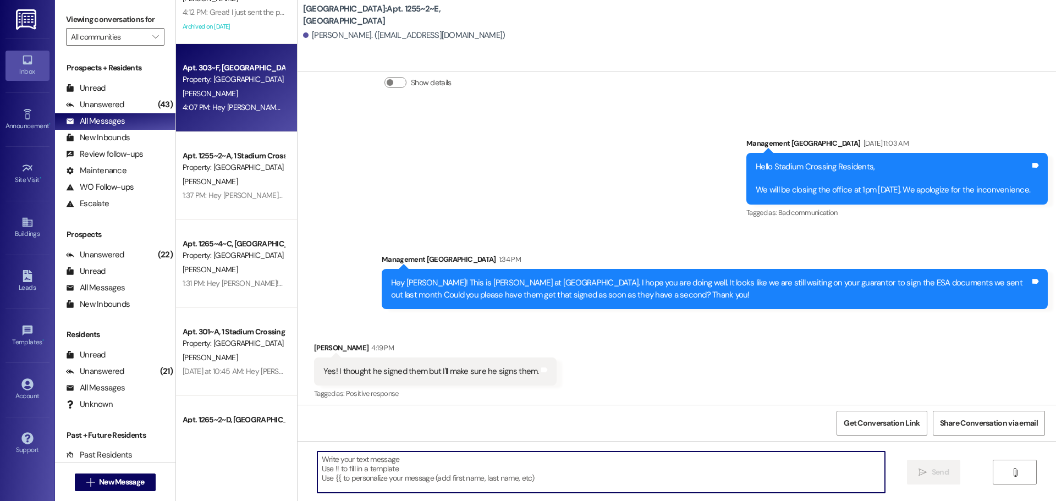
scroll to position [0, 0]
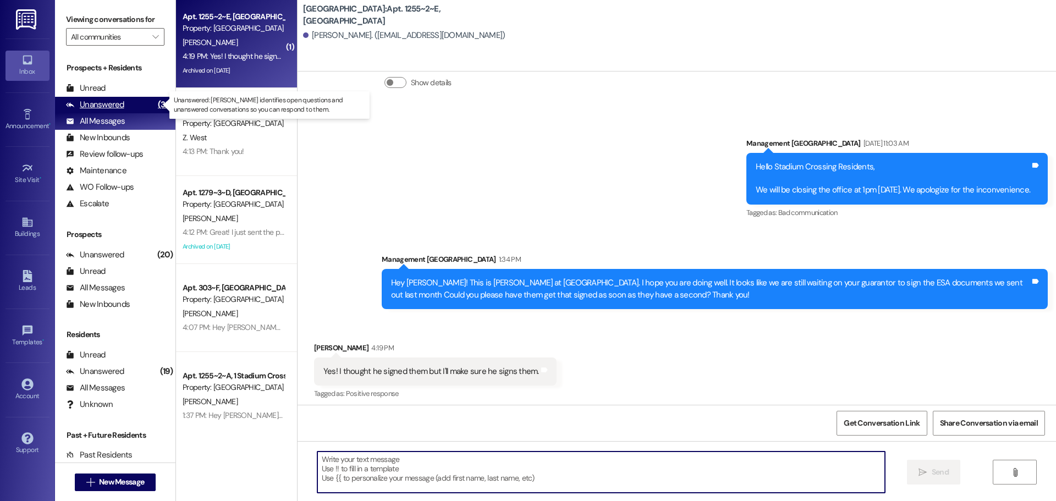
click at [107, 105] on div "Unanswered" at bounding box center [95, 105] width 58 height 12
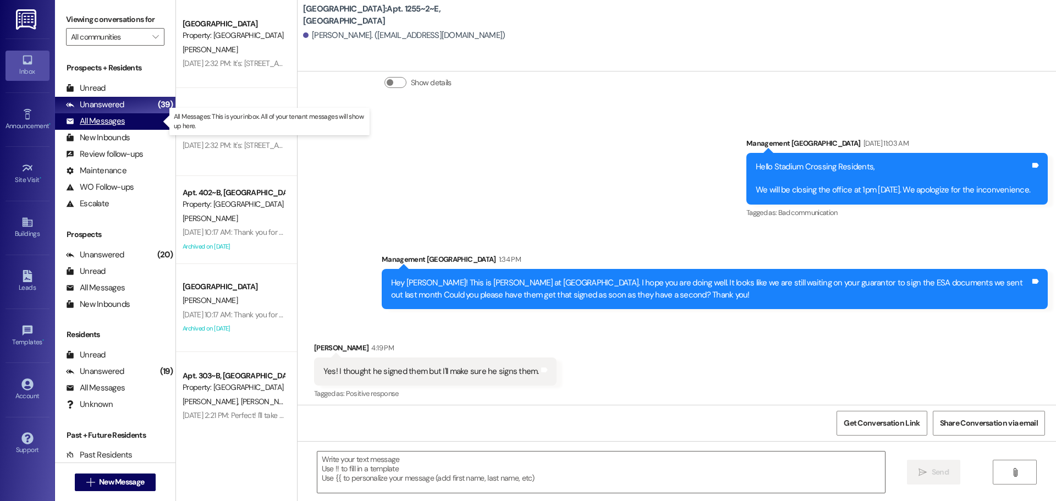
click at [91, 124] on div "All Messages" at bounding box center [95, 121] width 59 height 12
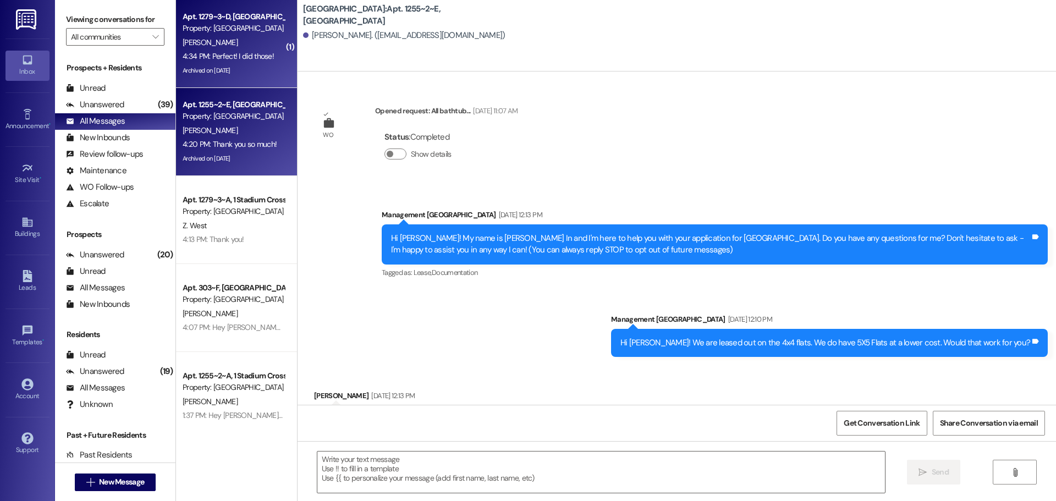
scroll to position [12880, 0]
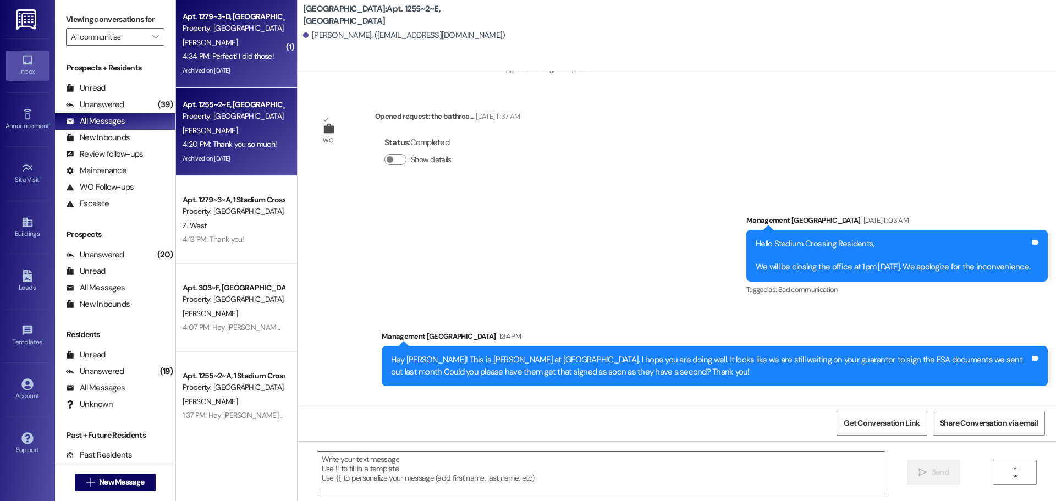
click at [211, 52] on div "4:34 PM: Perfect! I did those! 4:34 PM: Perfect! I did those!" at bounding box center [228, 56] width 91 height 10
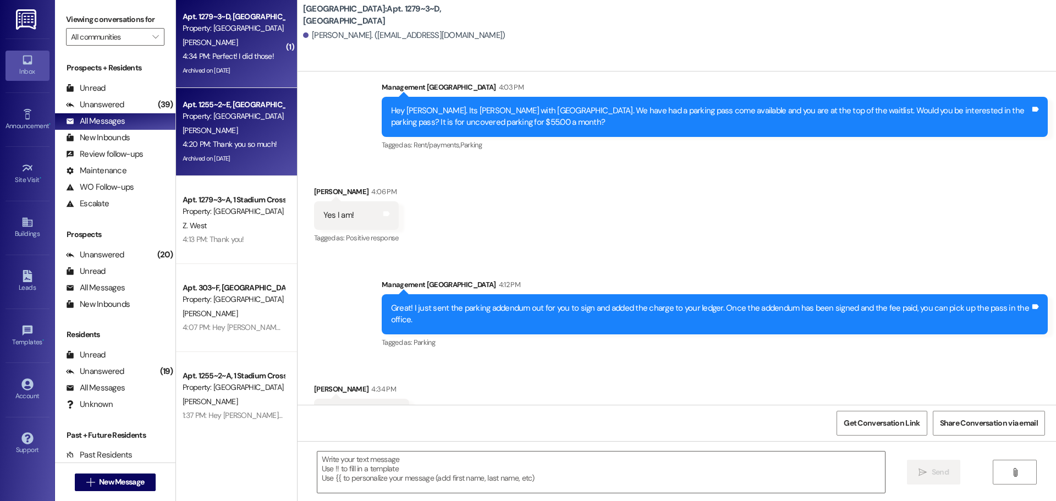
scroll to position [8489, 0]
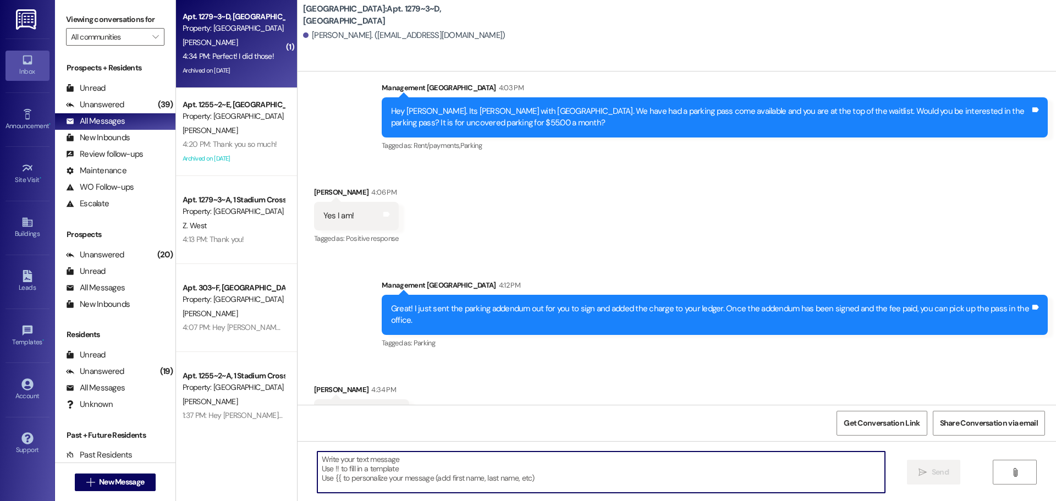
click at [393, 463] on textarea at bounding box center [600, 471] width 567 height 41
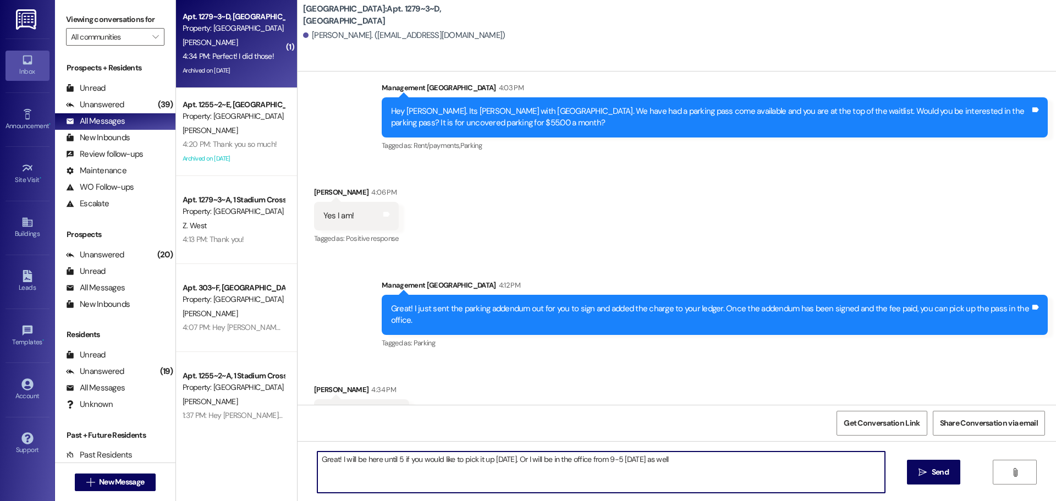
type textarea "Great! I will be here until 5 if you would like to pick it up [DATE]. Or I will…"
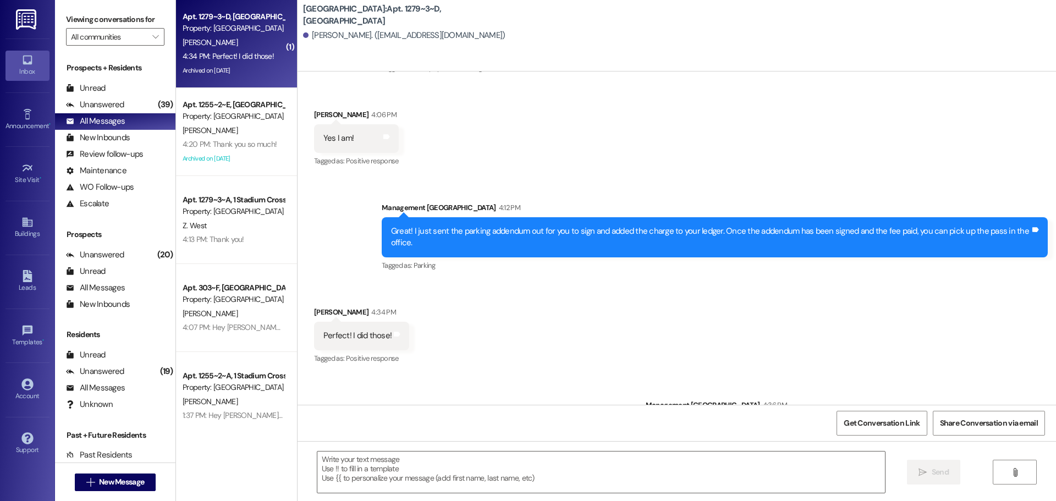
scroll to position [8642, 0]
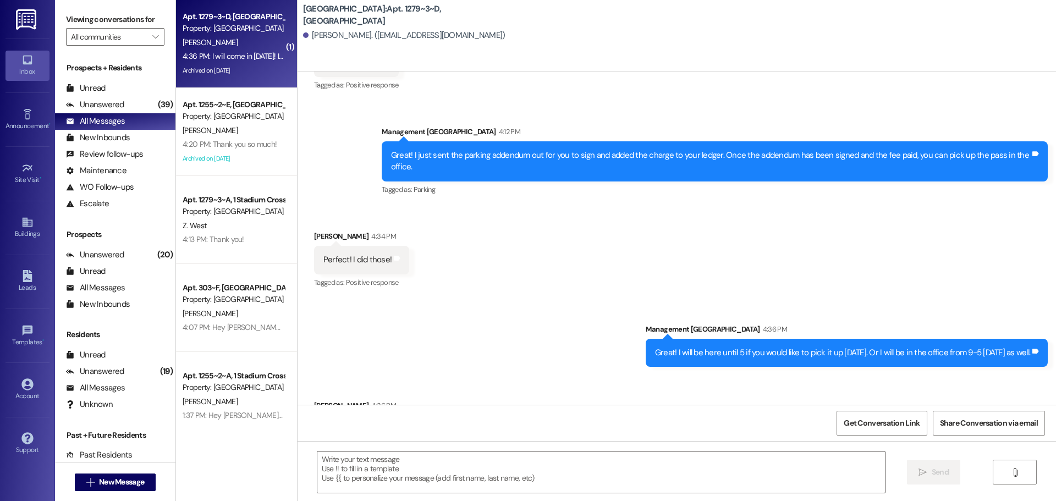
click at [488, 299] on div "Sent via [GEOGRAPHIC_DATA] 4:36 PM Great! I will be here until 5 if you would l…" at bounding box center [676, 337] width 758 height 76
click at [371, 461] on textarea at bounding box center [600, 471] width 567 height 41
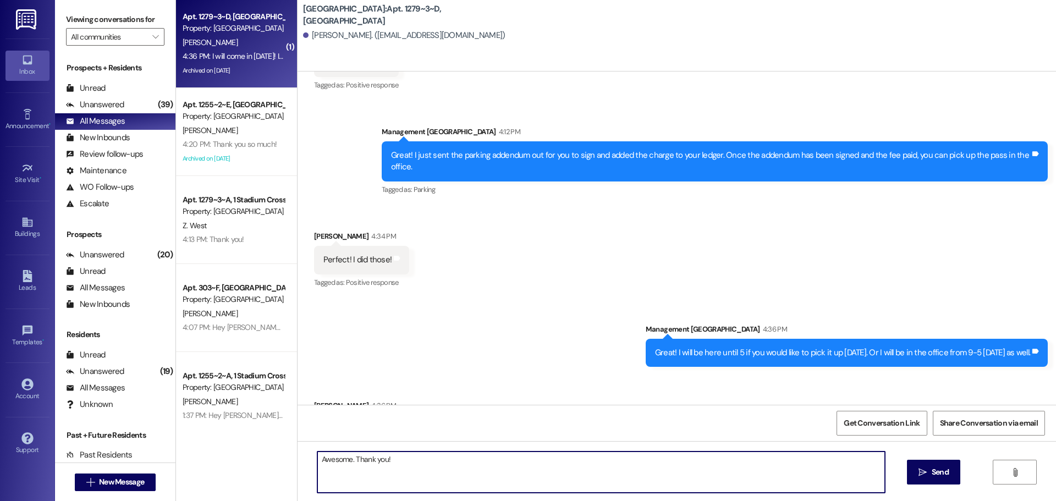
drag, startPoint x: 405, startPoint y: 458, endPoint x: 283, endPoint y: 456, distance: 122.6
click at [283, 456] on div "( 1 ) Apt. 1279~3~D, 1 Stadium Crossing Property: [GEOGRAPHIC_DATA] [PERSON_NAM…" at bounding box center [616, 250] width 880 height 501
type textarea "Sounds great! See you soon!"
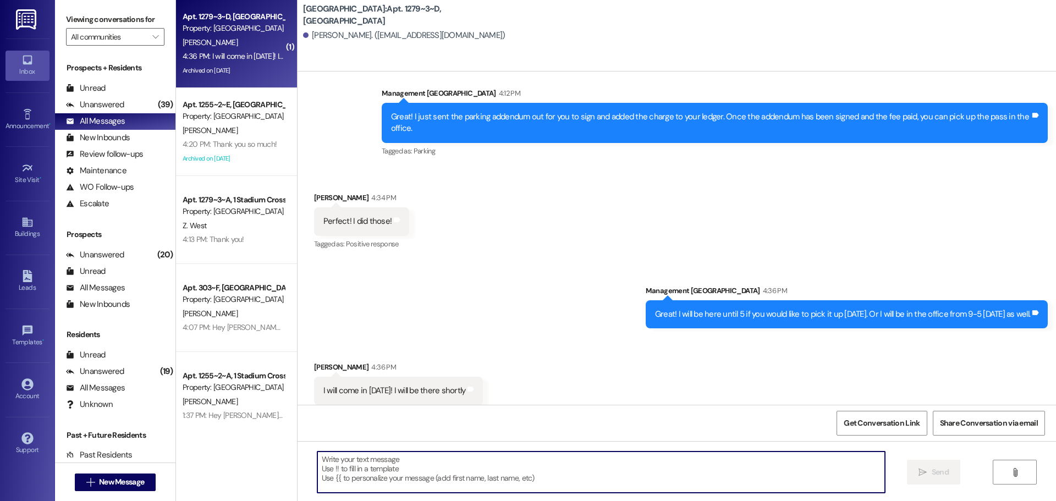
scroll to position [8719, 0]
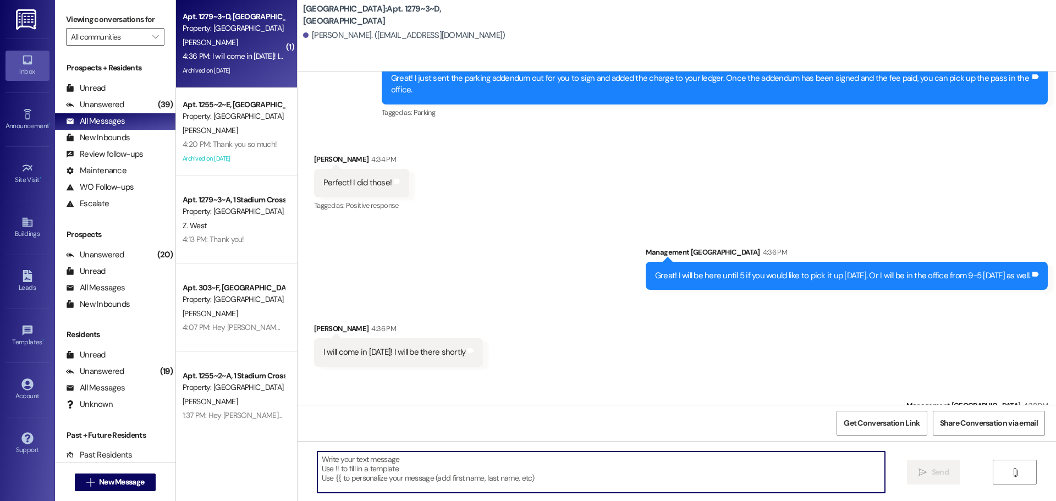
click at [433, 468] on textarea at bounding box center [600, 471] width 567 height 41
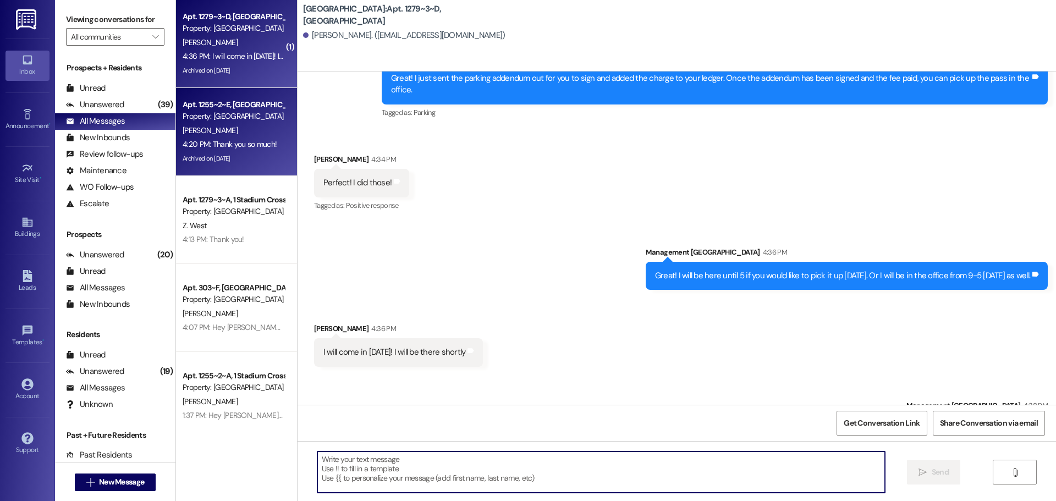
click at [229, 124] on div "[PERSON_NAME]" at bounding box center [233, 131] width 104 height 14
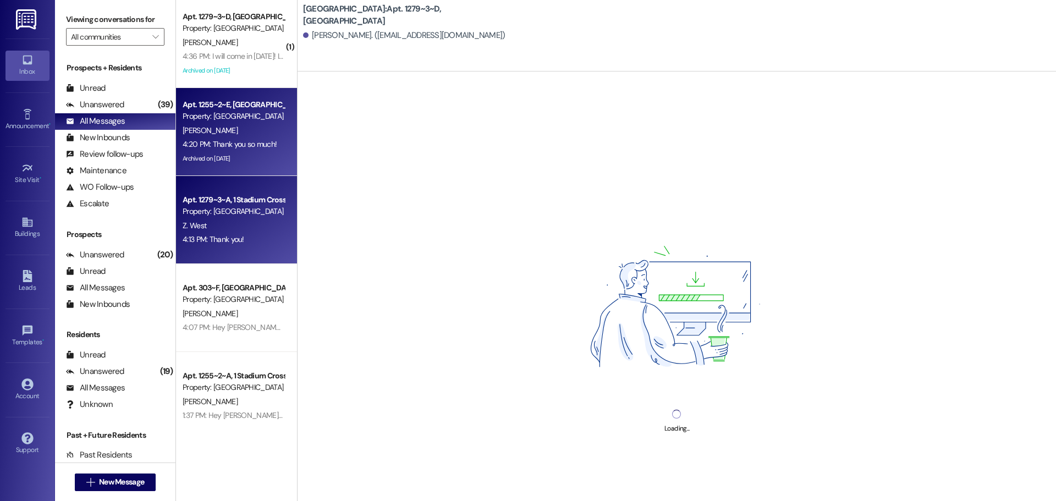
click at [241, 214] on div "Property: [GEOGRAPHIC_DATA]" at bounding box center [234, 212] width 102 height 12
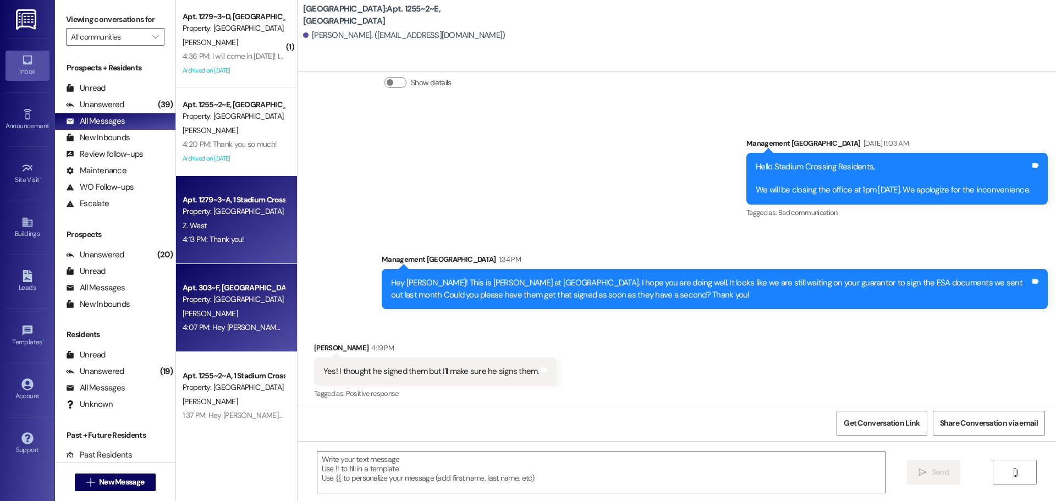
click at [225, 299] on div "Property: [GEOGRAPHIC_DATA]" at bounding box center [234, 300] width 102 height 12
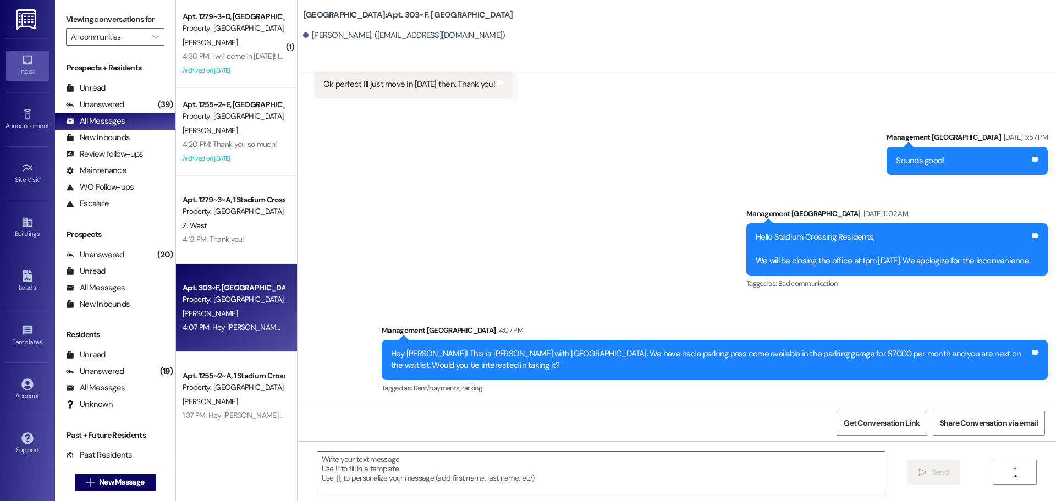
scroll to position [1505, 0]
